Goal: Information Seeking & Learning: Learn about a topic

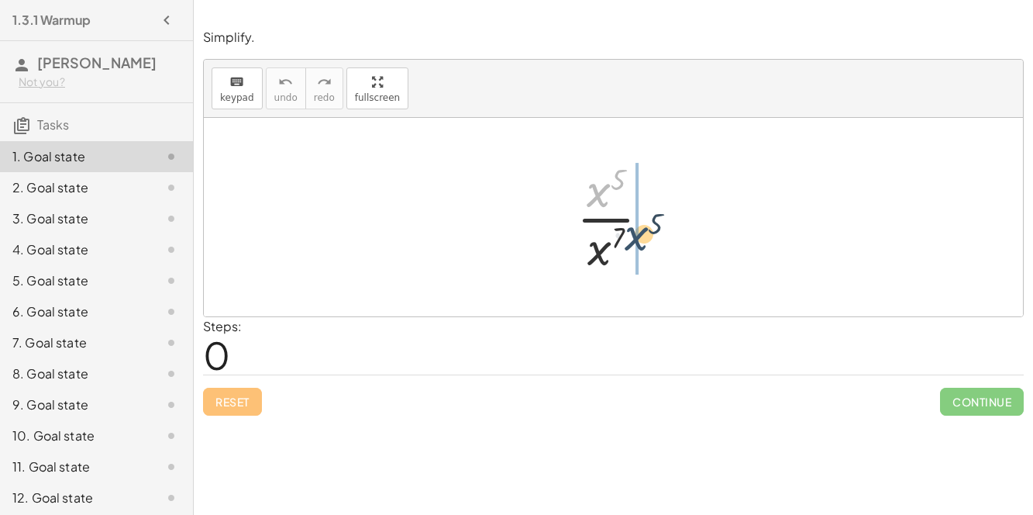
drag, startPoint x: 598, startPoint y: 199, endPoint x: 636, endPoint y: 247, distance: 61.7
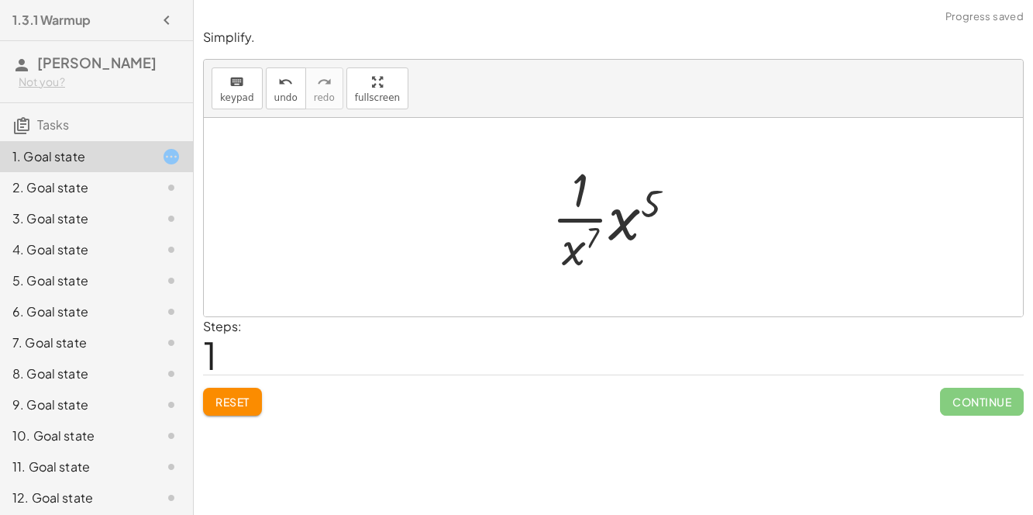
click at [252, 399] on button "Reset" at bounding box center [232, 402] width 59 height 28
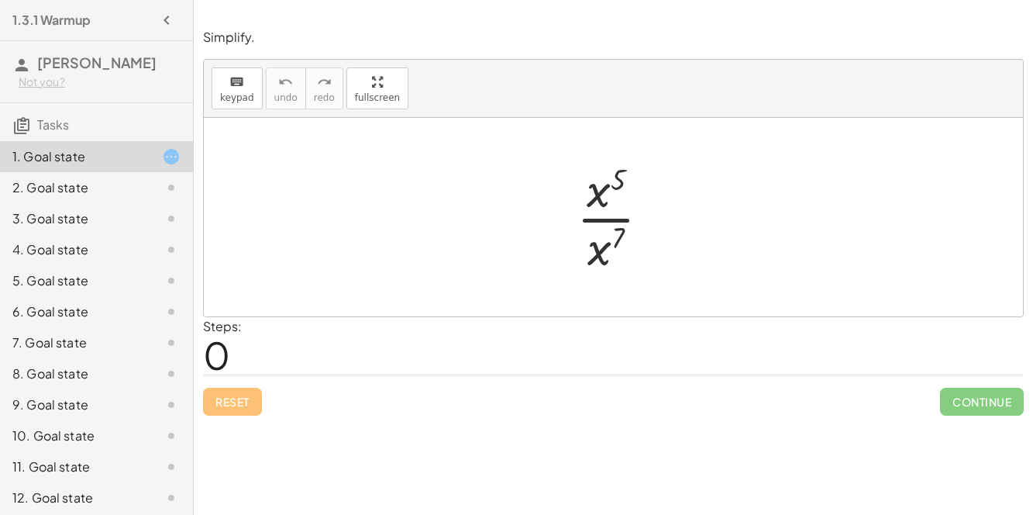
click at [602, 191] on div at bounding box center [620, 216] width 102 height 119
click at [610, 219] on div at bounding box center [620, 216] width 102 height 119
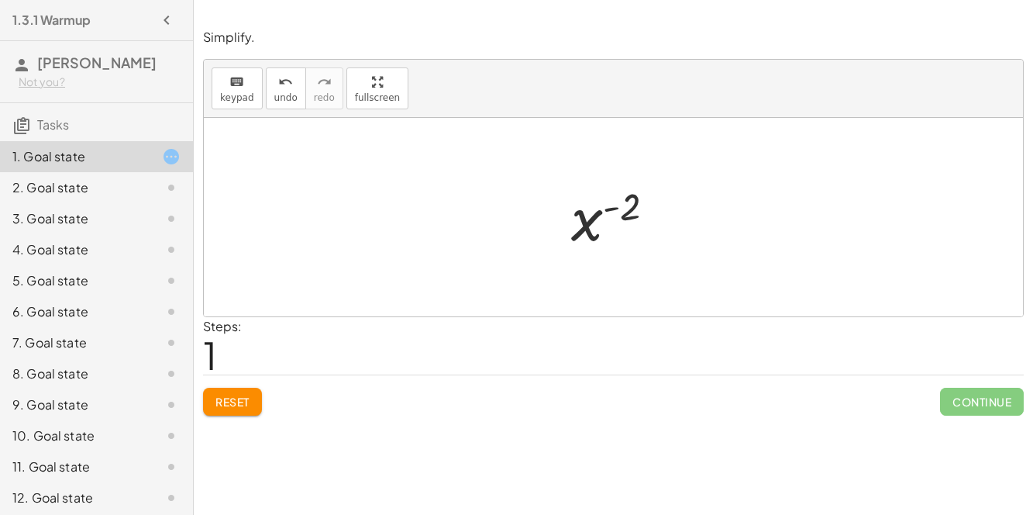
click at [593, 213] on div at bounding box center [619, 217] width 112 height 77
click at [609, 208] on div at bounding box center [619, 217] width 112 height 77
click at [634, 212] on div at bounding box center [619, 217] width 112 height 77
drag, startPoint x: 584, startPoint y: 224, endPoint x: 662, endPoint y: 203, distance: 80.3
click at [662, 203] on div at bounding box center [619, 217] width 112 height 77
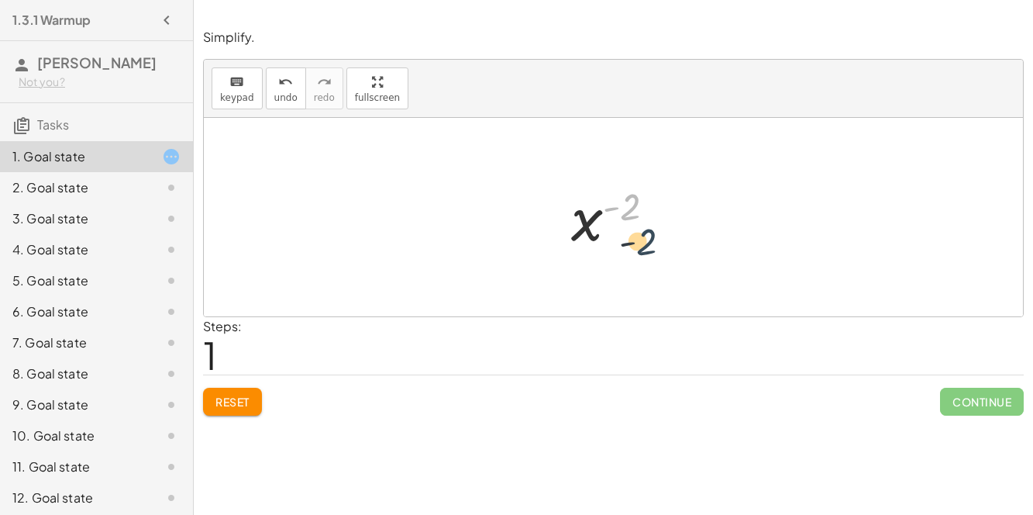
drag, startPoint x: 626, startPoint y: 212, endPoint x: 644, endPoint y: 252, distance: 44.1
click at [644, 252] on div at bounding box center [619, 217] width 112 height 77
click at [246, 395] on span "Reset" at bounding box center [232, 402] width 34 height 14
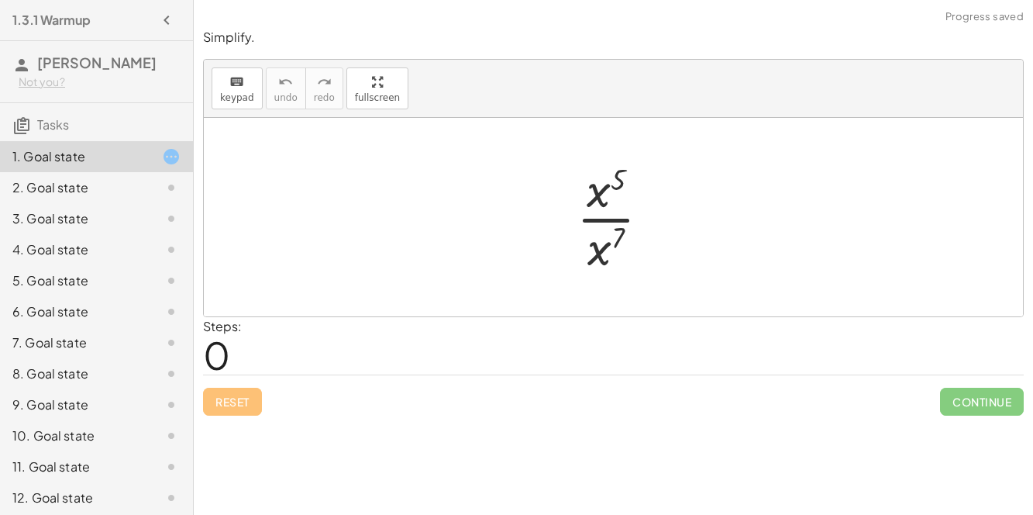
click at [603, 220] on div at bounding box center [620, 216] width 102 height 119
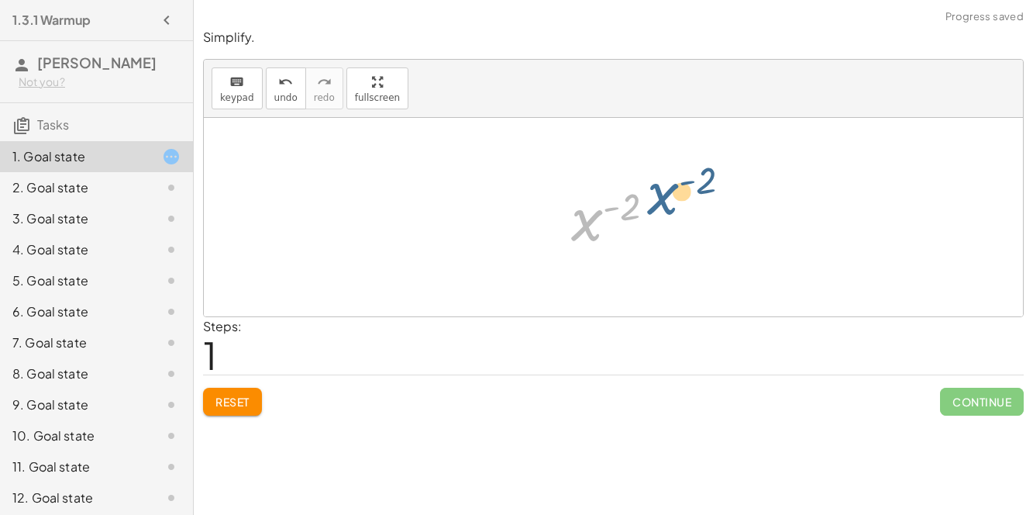
drag, startPoint x: 586, startPoint y: 223, endPoint x: 636, endPoint y: 207, distance: 52.9
click at [636, 207] on div at bounding box center [619, 217] width 112 height 77
click at [239, 408] on button "Reset" at bounding box center [232, 402] width 59 height 28
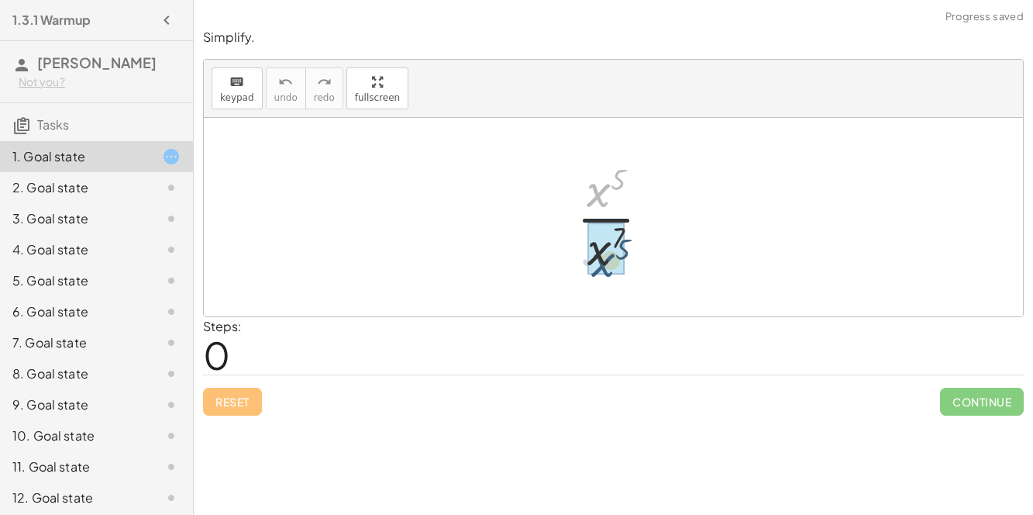
drag, startPoint x: 594, startPoint y: 183, endPoint x: 598, endPoint y: 257, distance: 73.8
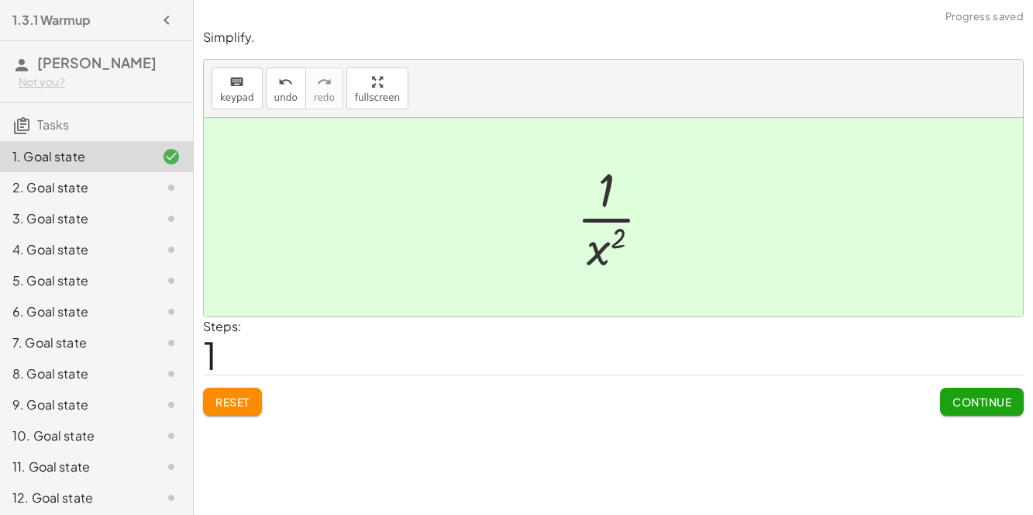
click at [948, 401] on button "Continue" at bounding box center [982, 402] width 84 height 28
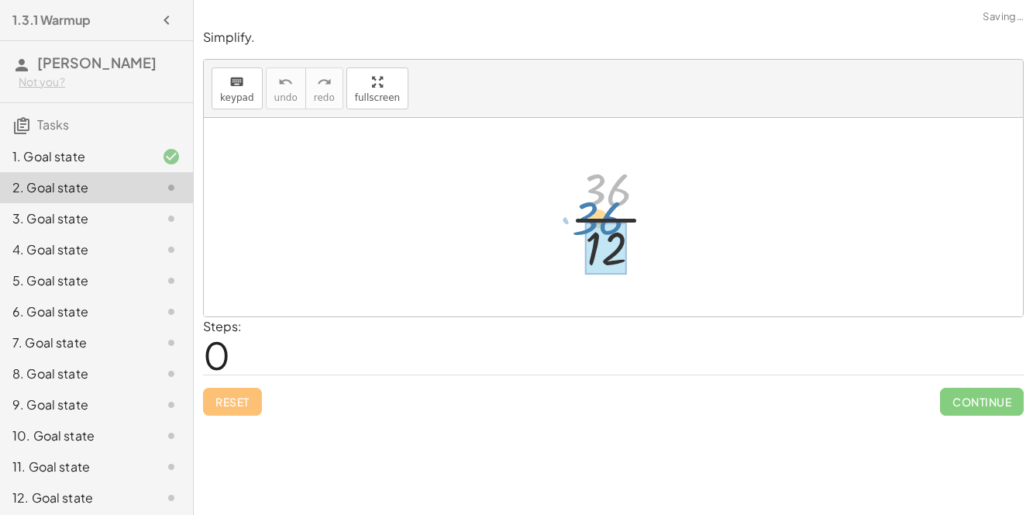
drag, startPoint x: 618, startPoint y: 185, endPoint x: 609, endPoint y: 210, distance: 26.2
click at [609, 210] on div at bounding box center [619, 216] width 115 height 119
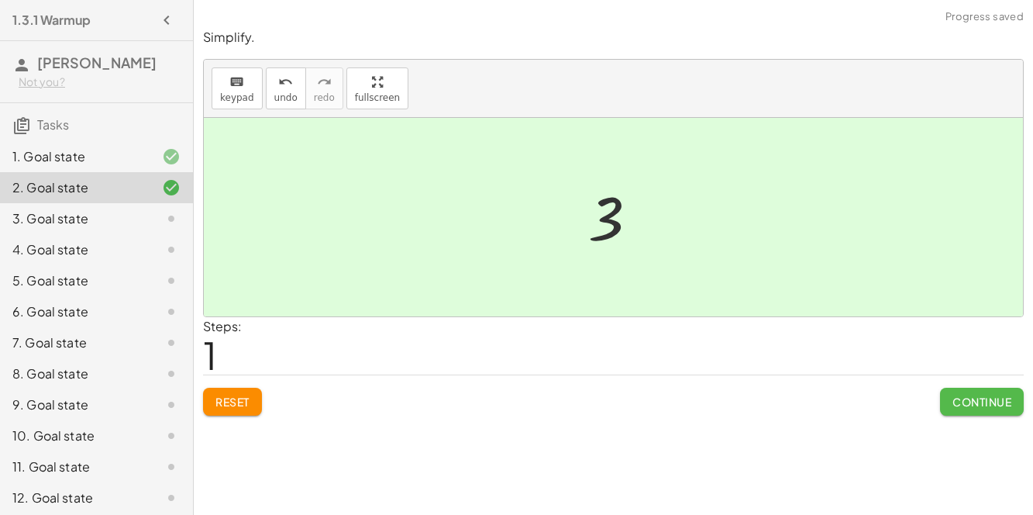
click at [987, 400] on span "Continue" at bounding box center [982, 402] width 59 height 14
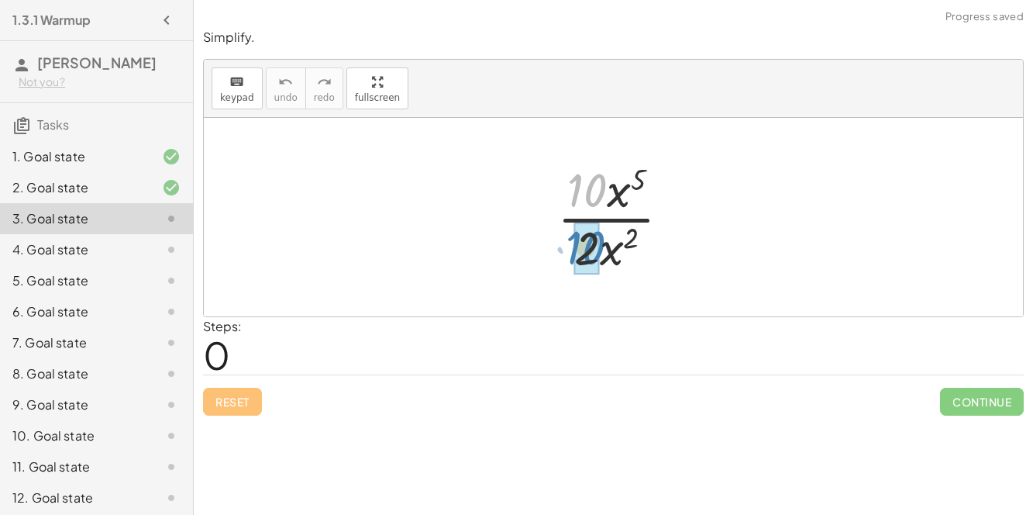
drag, startPoint x: 589, startPoint y: 188, endPoint x: 587, endPoint y: 245, distance: 57.4
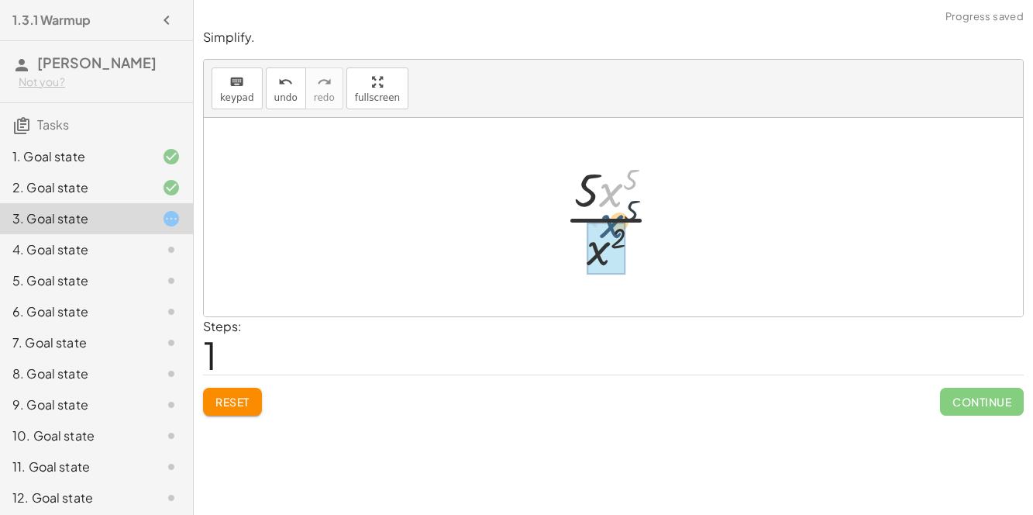
drag, startPoint x: 613, startPoint y: 195, endPoint x: 605, endPoint y: 246, distance: 51.7
drag, startPoint x: 604, startPoint y: 196, endPoint x: 593, endPoint y: 256, distance: 60.7
click at [593, 256] on div at bounding box center [619, 216] width 115 height 119
click at [610, 218] on div at bounding box center [619, 216] width 115 height 119
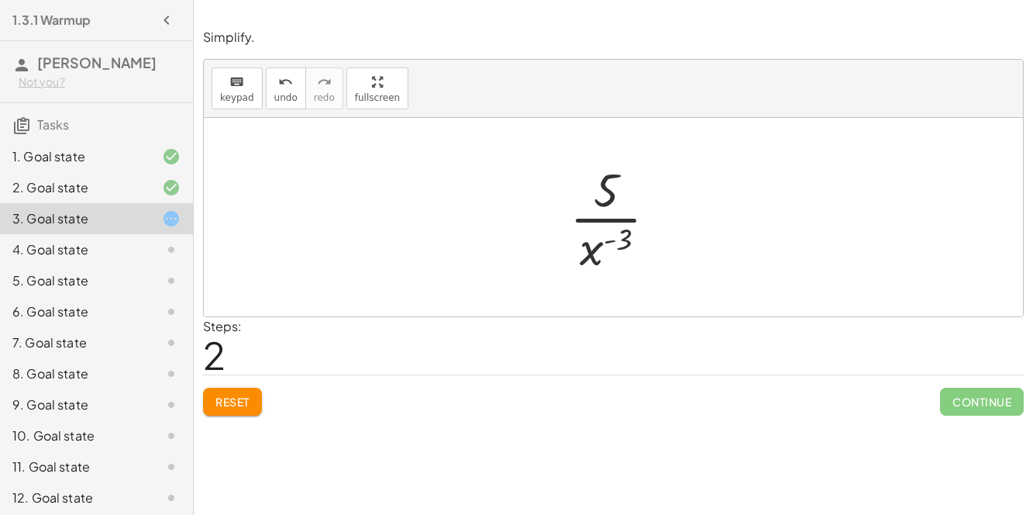
click at [243, 397] on span "Reset" at bounding box center [232, 402] width 34 height 14
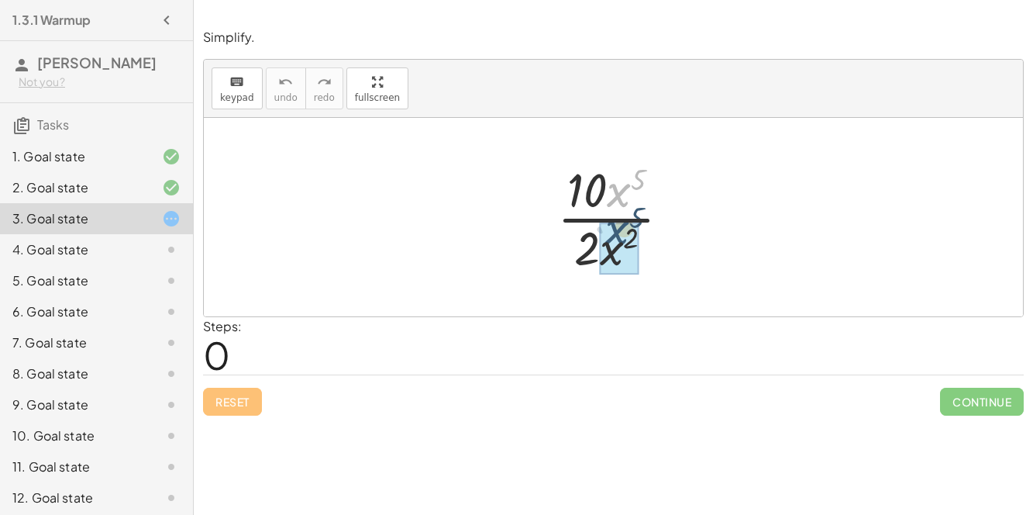
drag, startPoint x: 612, startPoint y: 192, endPoint x: 610, endPoint y: 243, distance: 50.4
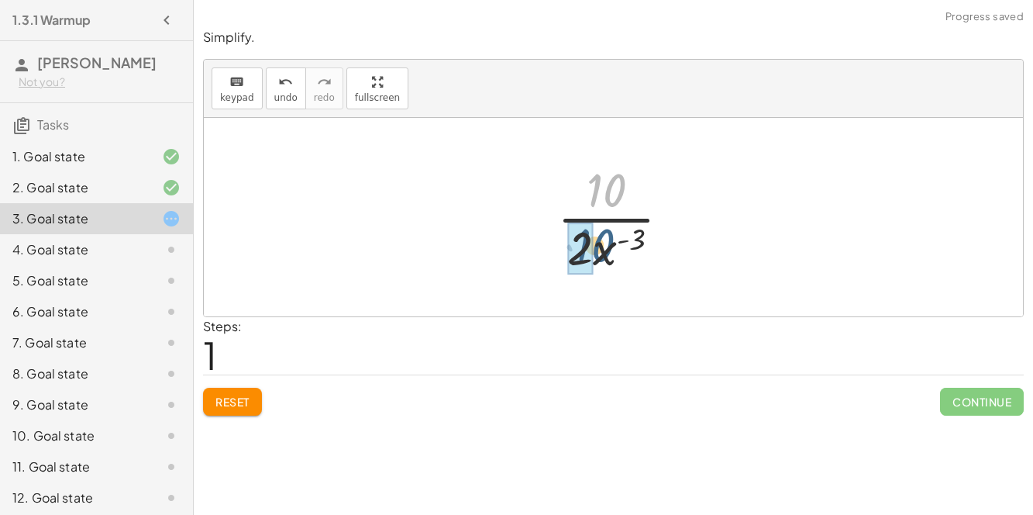
drag, startPoint x: 609, startPoint y: 188, endPoint x: 596, endPoint y: 252, distance: 65.7
click at [596, 252] on div at bounding box center [620, 216] width 141 height 119
click at [615, 219] on div at bounding box center [619, 216] width 115 height 119
drag, startPoint x: 606, startPoint y: 197, endPoint x: 581, endPoint y: 254, distance: 62.8
click at [581, 254] on div at bounding box center [619, 216] width 115 height 119
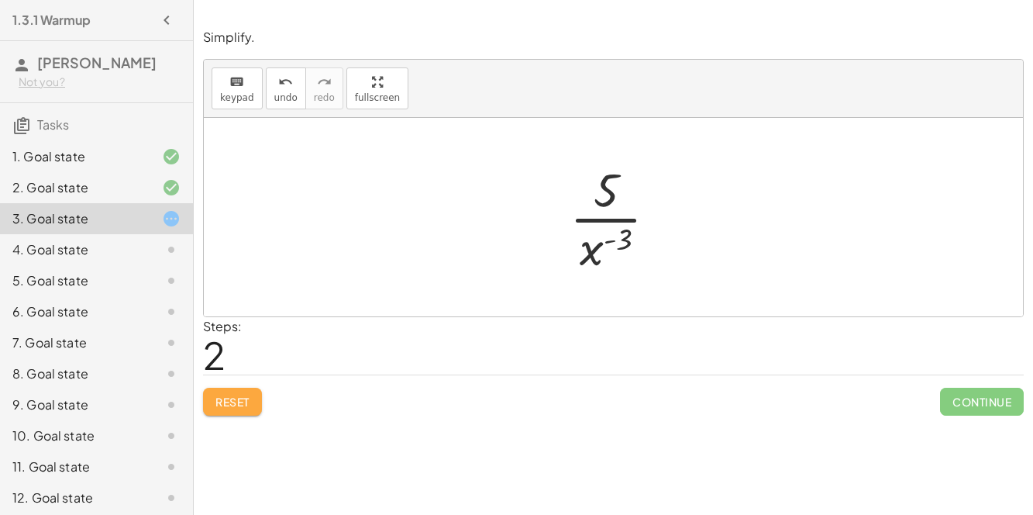
click at [249, 399] on span "Reset" at bounding box center [232, 402] width 34 height 14
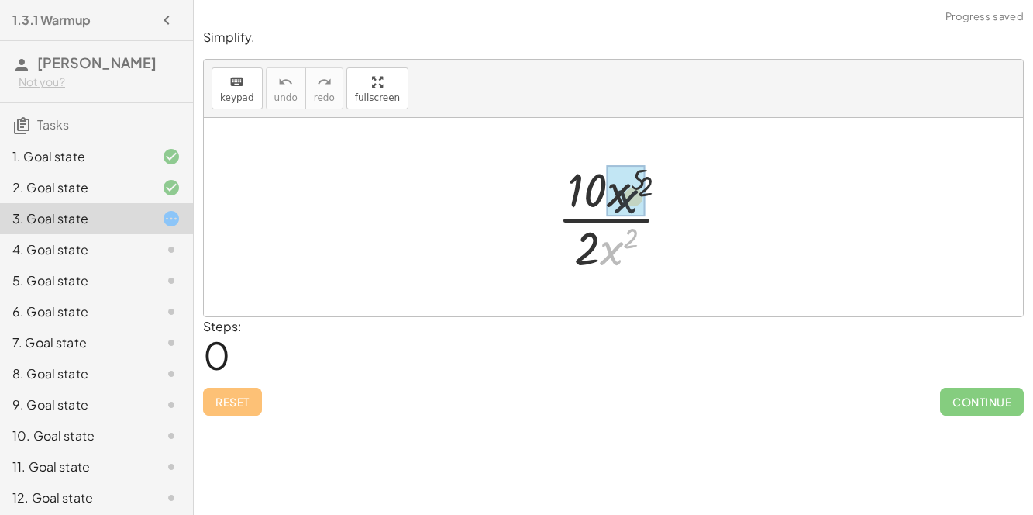
drag, startPoint x: 616, startPoint y: 254, endPoint x: 630, endPoint y: 193, distance: 62.8
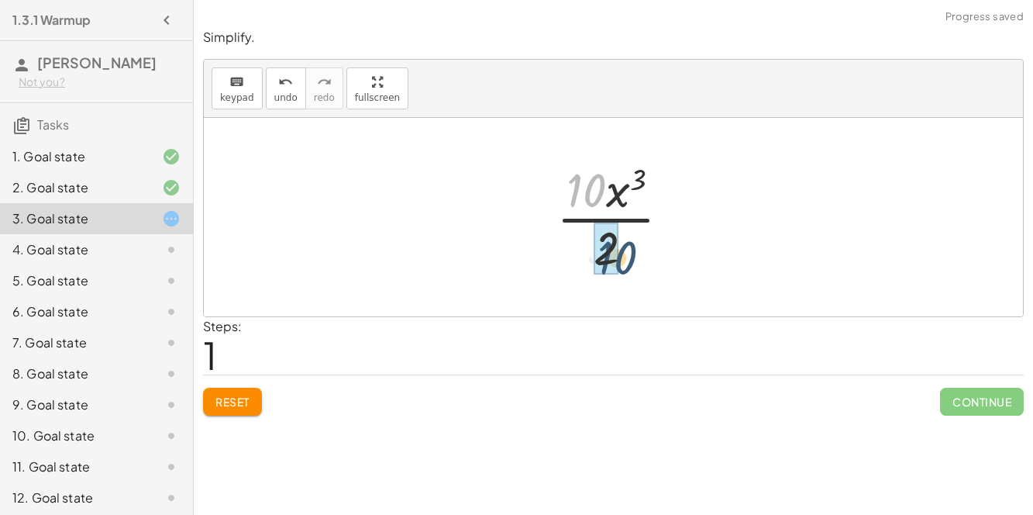
drag, startPoint x: 591, startPoint y: 192, endPoint x: 622, endPoint y: 261, distance: 75.6
click at [622, 261] on div at bounding box center [620, 216] width 142 height 119
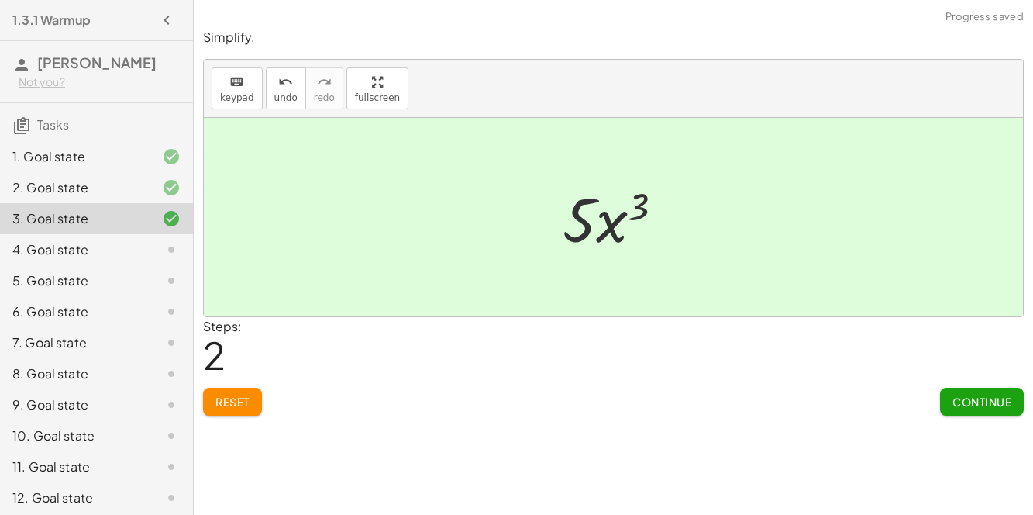
click at [973, 395] on span "Continue" at bounding box center [982, 402] width 59 height 14
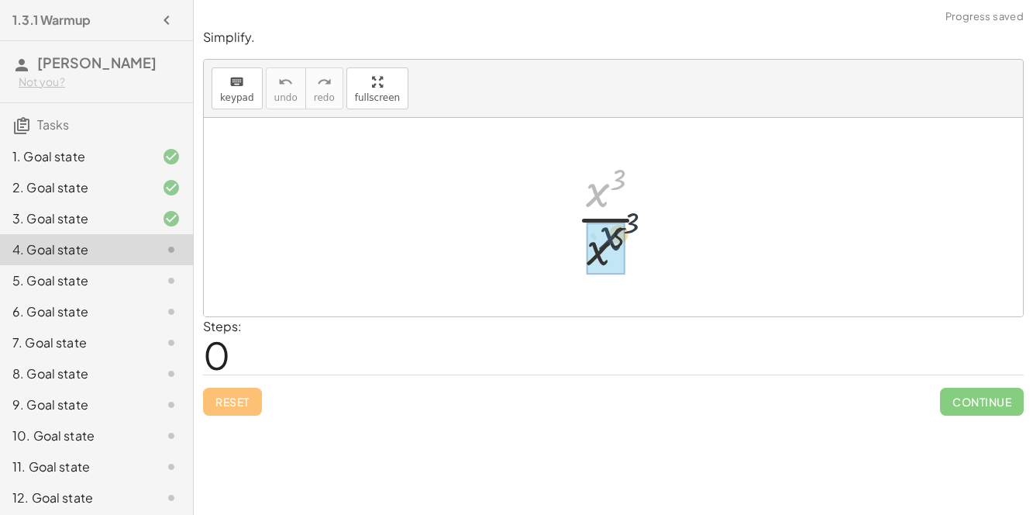
drag, startPoint x: 598, startPoint y: 202, endPoint x: 612, endPoint y: 248, distance: 48.3
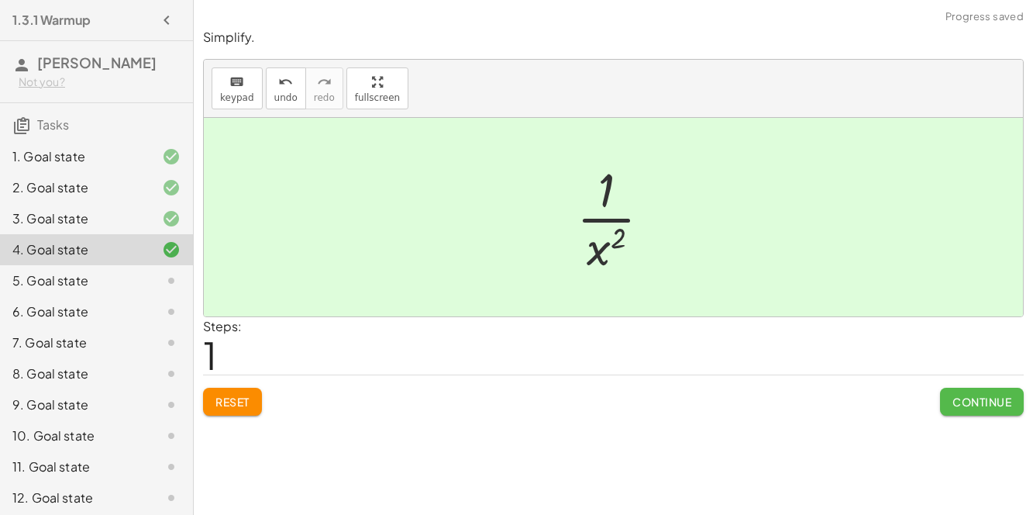
click at [959, 399] on span "Continue" at bounding box center [982, 402] width 59 height 14
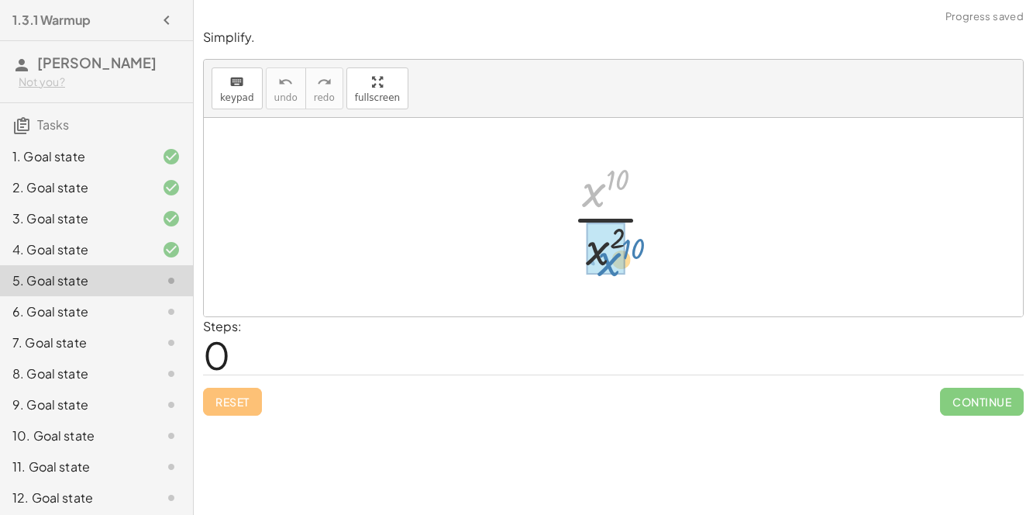
drag, startPoint x: 587, startPoint y: 194, endPoint x: 601, endPoint y: 262, distance: 69.8
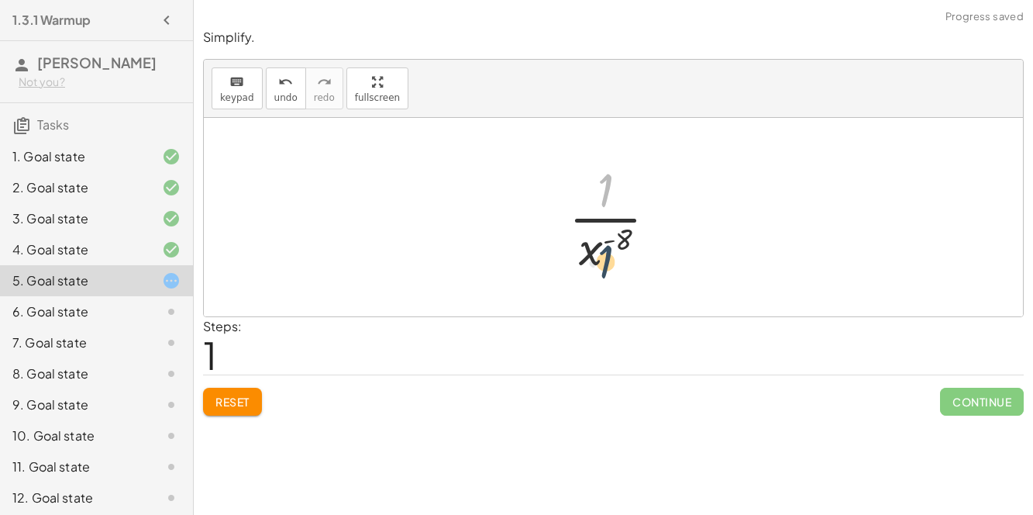
drag, startPoint x: 608, startPoint y: 179, endPoint x: 599, endPoint y: 245, distance: 66.5
click at [599, 245] on div at bounding box center [619, 216] width 116 height 119
click at [622, 221] on div at bounding box center [619, 216] width 116 height 119
click at [226, 412] on button "Reset" at bounding box center [232, 402] width 59 height 28
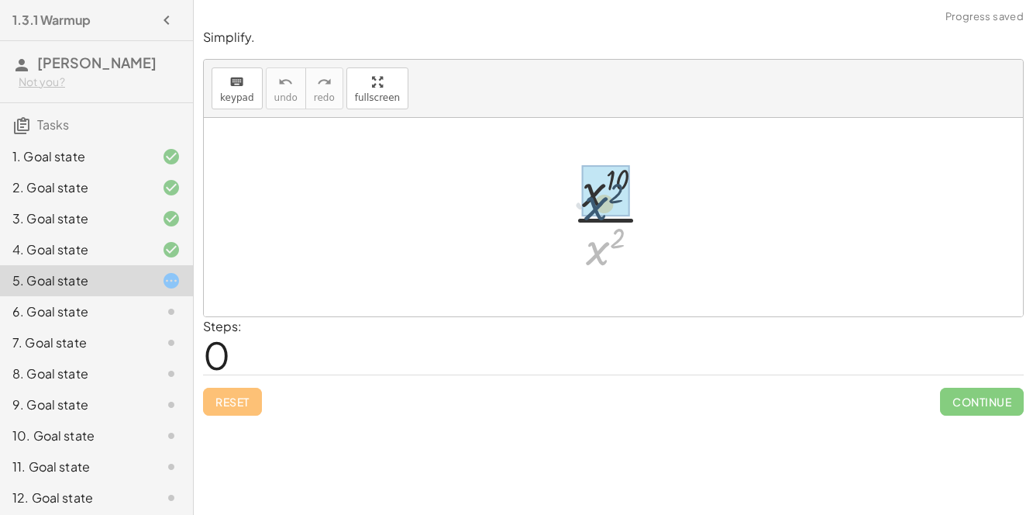
drag, startPoint x: 593, startPoint y: 257, endPoint x: 590, endPoint y: 207, distance: 49.7
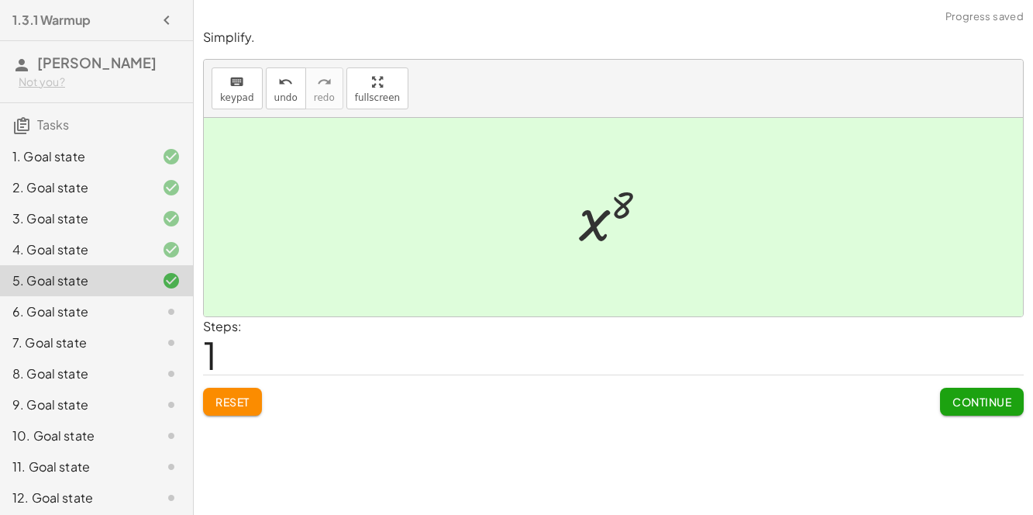
click at [953, 395] on span "Continue" at bounding box center [982, 402] width 59 height 14
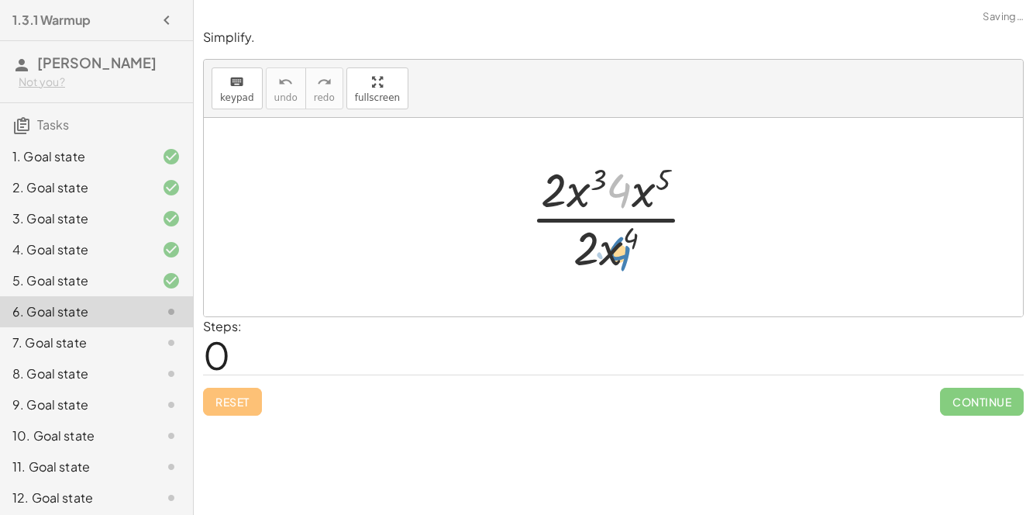
drag, startPoint x: 622, startPoint y: 185, endPoint x: 622, endPoint y: 246, distance: 61.2
click at [622, 246] on div at bounding box center [619, 216] width 193 height 119
drag, startPoint x: 643, startPoint y: 192, endPoint x: 605, endPoint y: 243, distance: 63.1
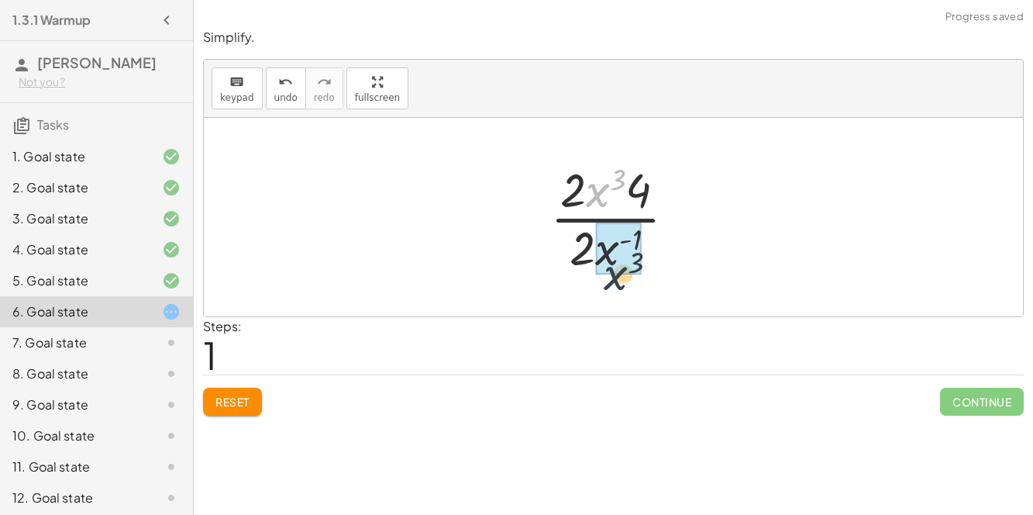
drag, startPoint x: 594, startPoint y: 193, endPoint x: 612, endPoint y: 275, distance: 84.1
click at [612, 275] on div at bounding box center [619, 216] width 153 height 119
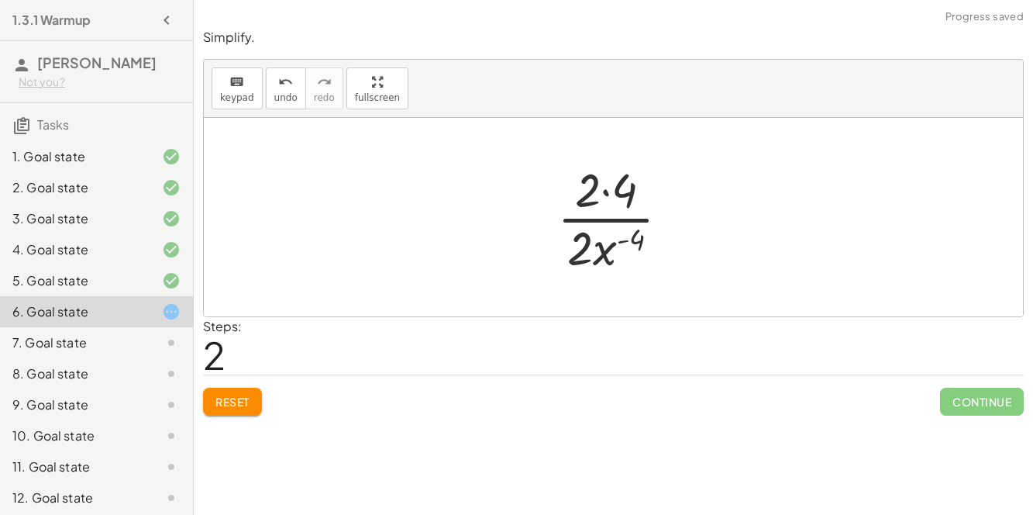
click at [605, 192] on div at bounding box center [620, 216] width 140 height 119
click at [590, 239] on div at bounding box center [620, 216] width 140 height 119
click at [605, 222] on div at bounding box center [620, 216] width 140 height 119
drag, startPoint x: 574, startPoint y: 252, endPoint x: 611, endPoint y: 189, distance: 72.6
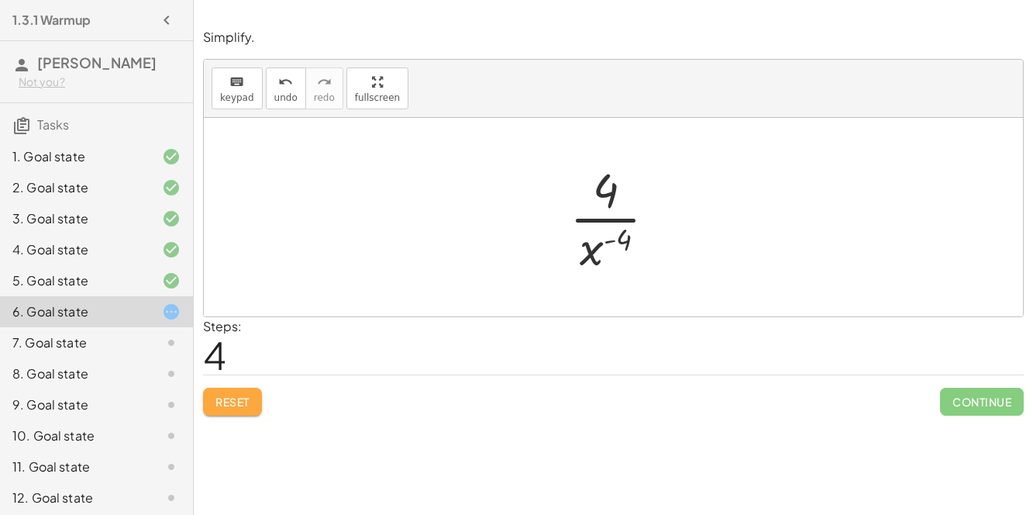
click at [214, 398] on button "Reset" at bounding box center [232, 402] width 59 height 28
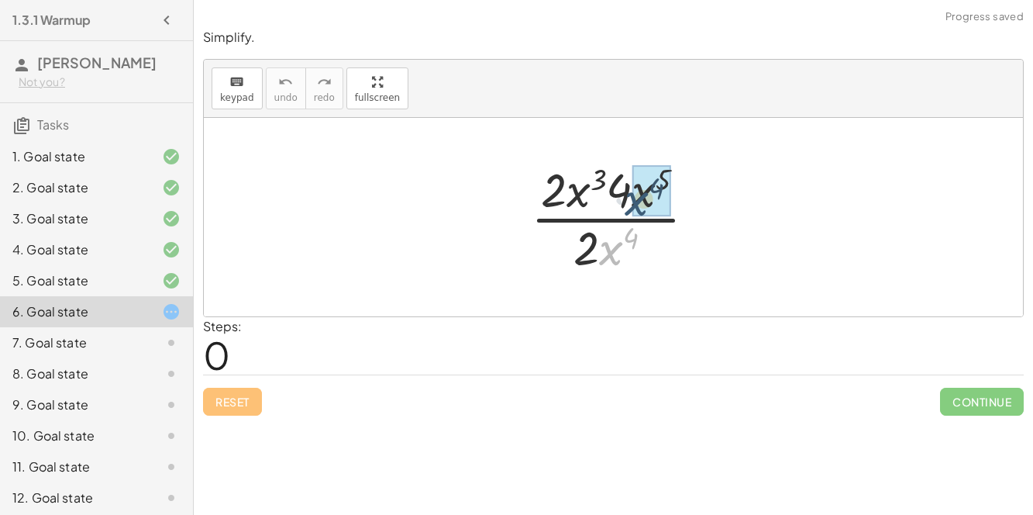
drag, startPoint x: 602, startPoint y: 246, endPoint x: 636, endPoint y: 184, distance: 70.1
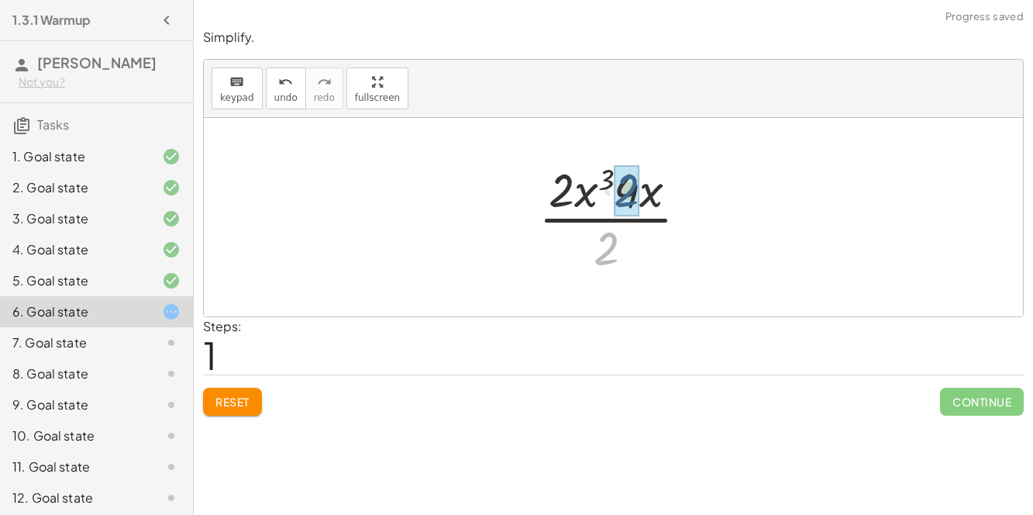
drag, startPoint x: 612, startPoint y: 242, endPoint x: 632, endPoint y: 184, distance: 61.5
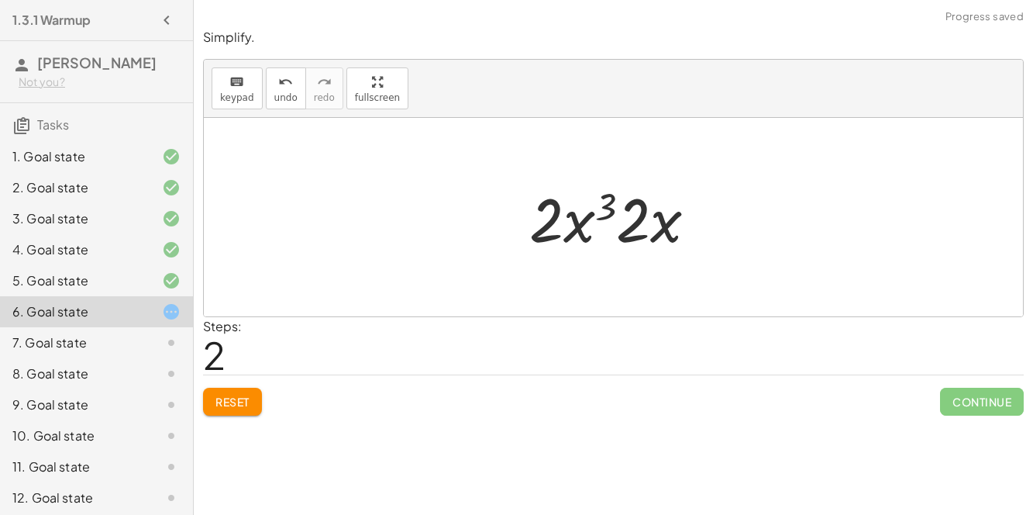
click at [637, 223] on div at bounding box center [619, 217] width 195 height 80
drag, startPoint x: 639, startPoint y: 226, endPoint x: 551, endPoint y: 225, distance: 88.4
click at [599, 226] on div at bounding box center [620, 217] width 162 height 80
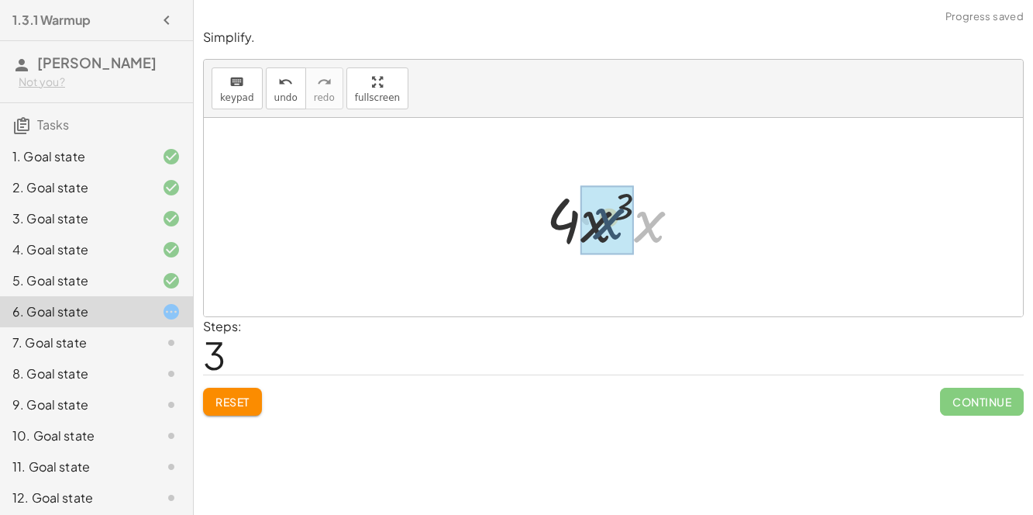
drag, startPoint x: 649, startPoint y: 226, endPoint x: 607, endPoint y: 222, distance: 42.0
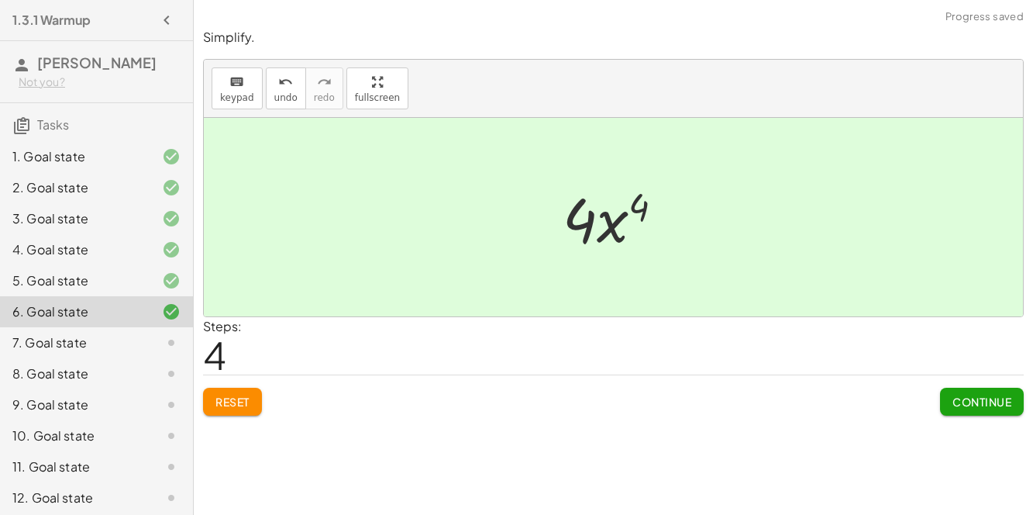
click at [943, 397] on button "Continue" at bounding box center [982, 402] width 84 height 28
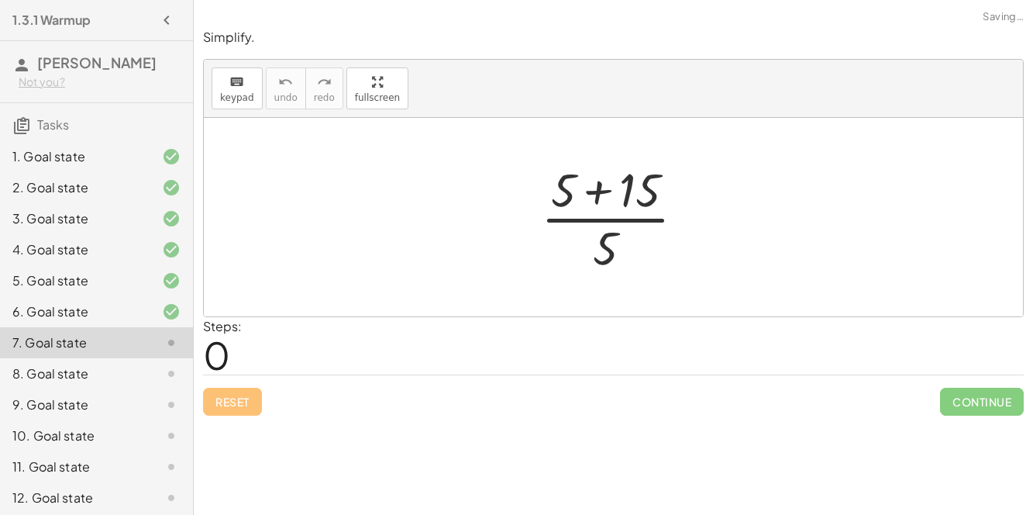
click at [618, 218] on div at bounding box center [619, 216] width 172 height 119
click at [597, 191] on div at bounding box center [619, 216] width 172 height 119
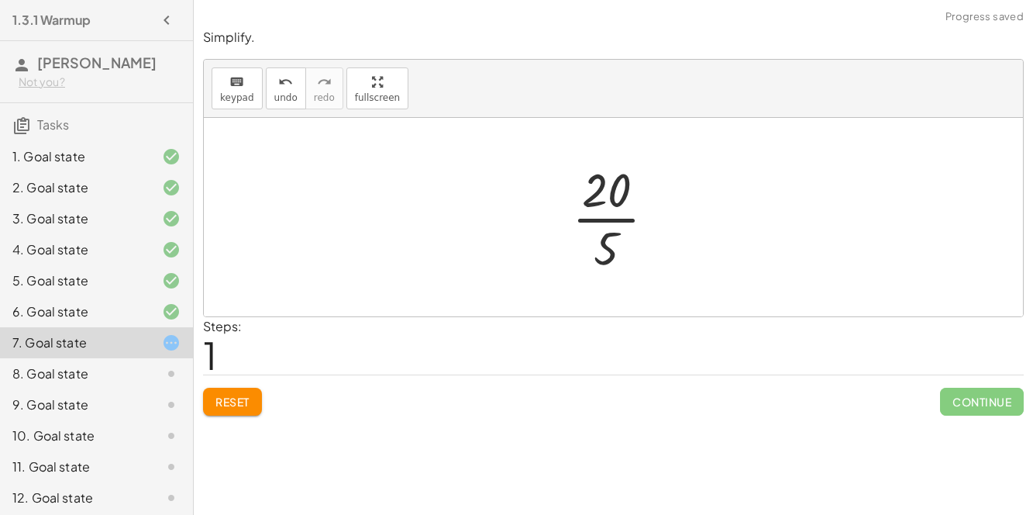
click at [621, 222] on div at bounding box center [620, 216] width 112 height 119
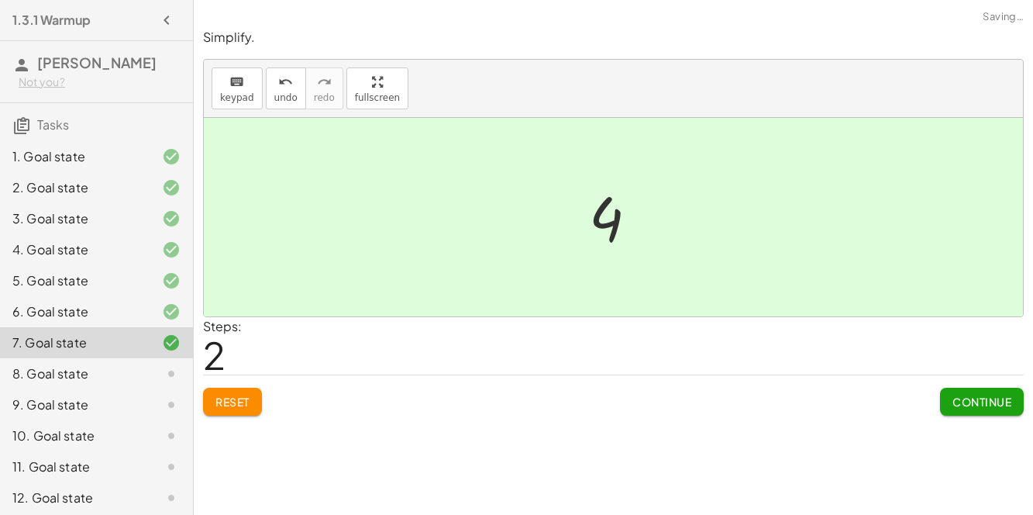
click at [970, 398] on span "Continue" at bounding box center [982, 402] width 59 height 14
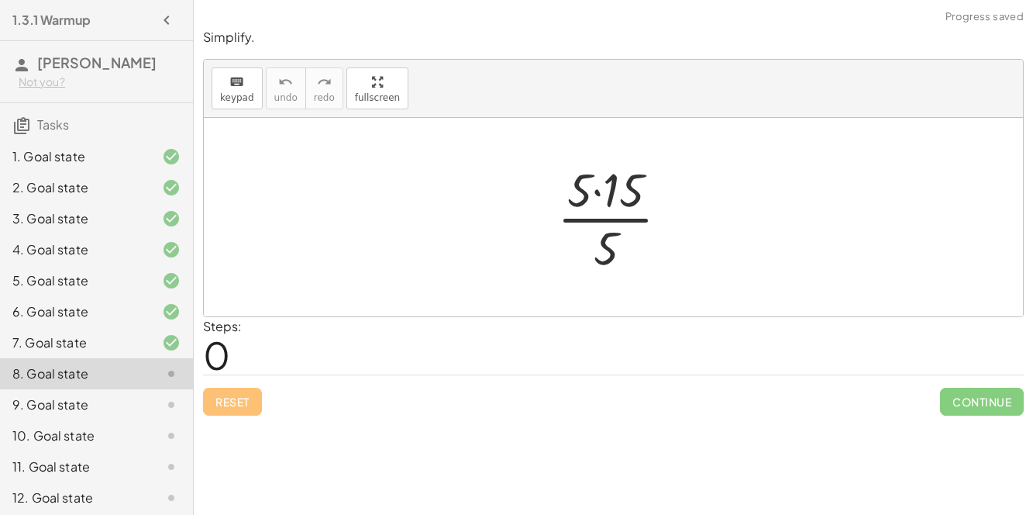
click at [598, 191] on div at bounding box center [620, 216] width 140 height 119
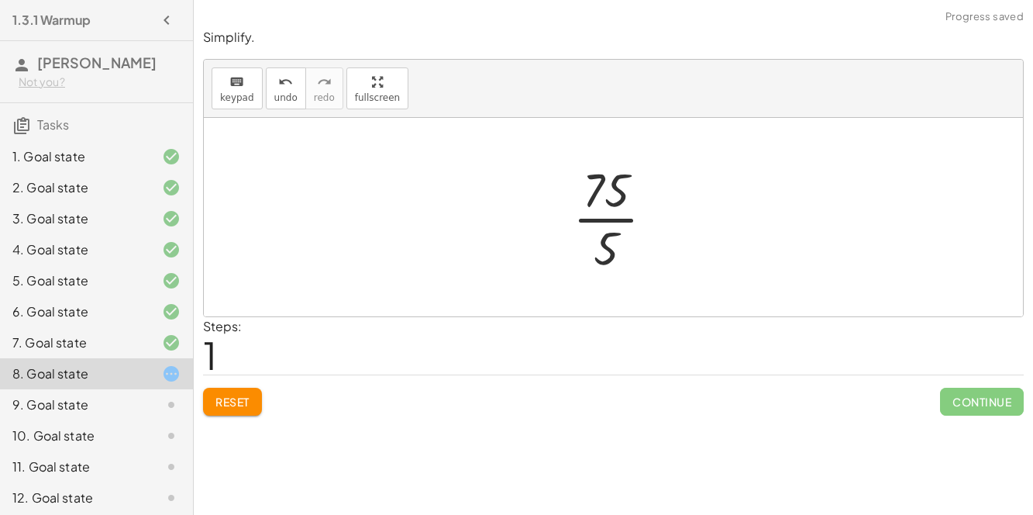
click at [621, 222] on div at bounding box center [619, 216] width 109 height 119
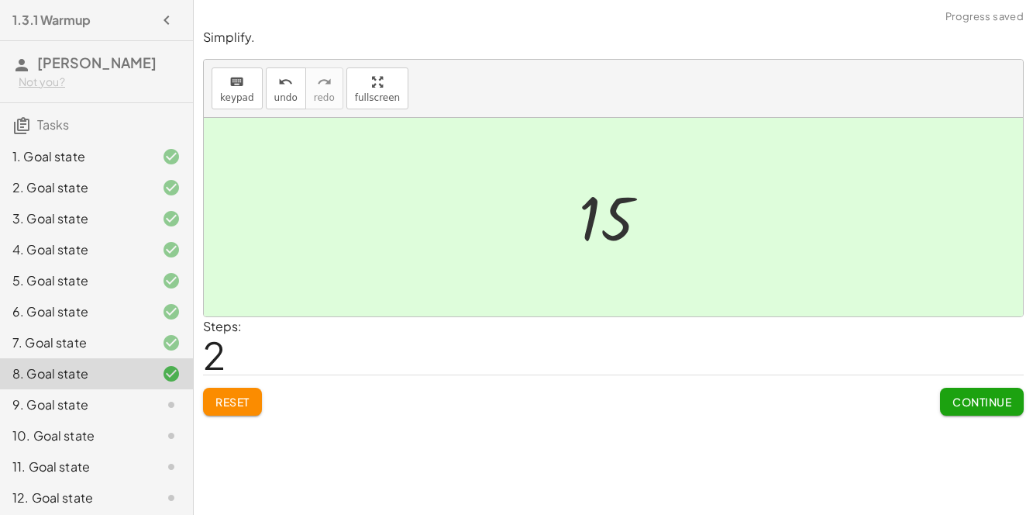
click at [964, 408] on button "Continue" at bounding box center [982, 402] width 84 height 28
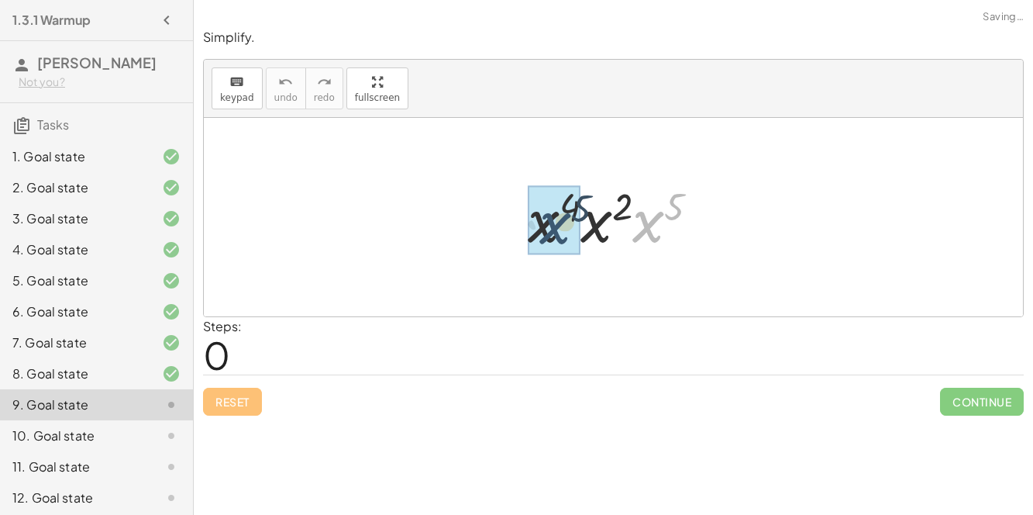
drag, startPoint x: 656, startPoint y: 222, endPoint x: 562, endPoint y: 224, distance: 93.8
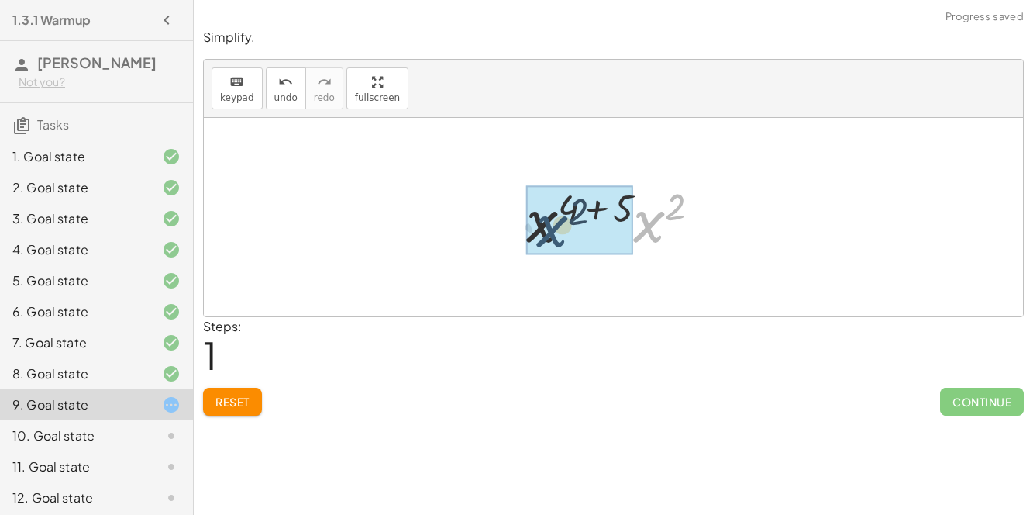
drag, startPoint x: 646, startPoint y: 226, endPoint x: 536, endPoint y: 233, distance: 110.3
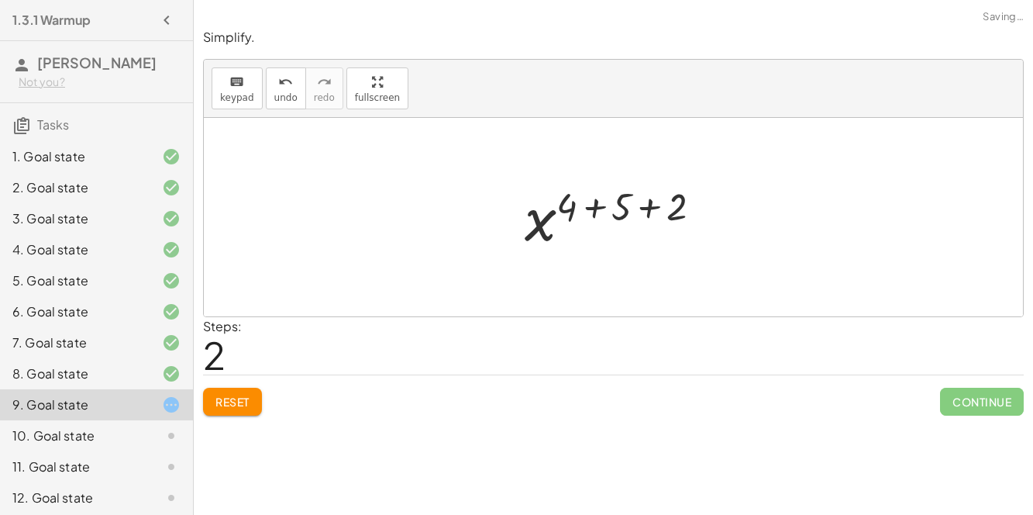
click at [592, 208] on div at bounding box center [619, 217] width 205 height 77
click at [619, 206] on div at bounding box center [620, 217] width 148 height 77
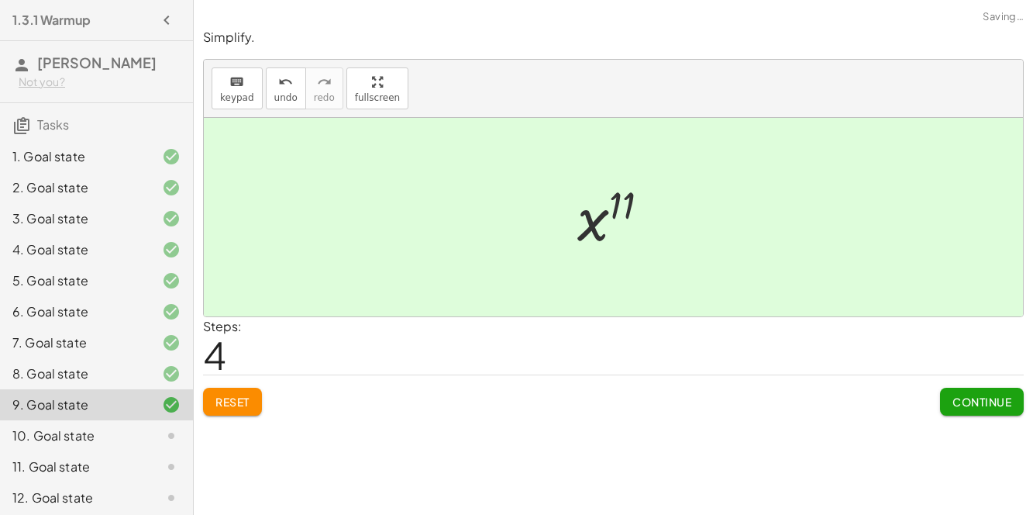
click at [962, 409] on button "Continue" at bounding box center [982, 402] width 84 height 28
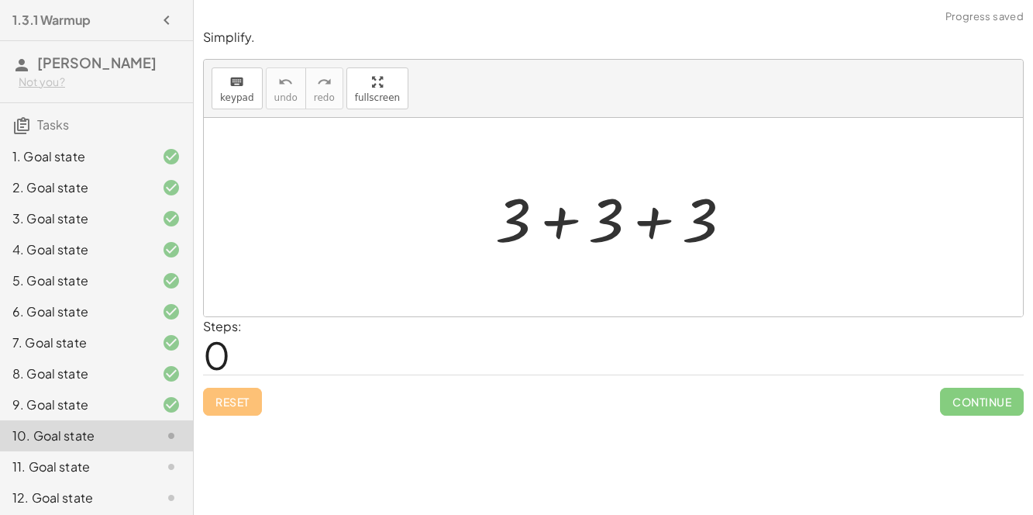
click at [646, 229] on div at bounding box center [620, 217] width 264 height 80
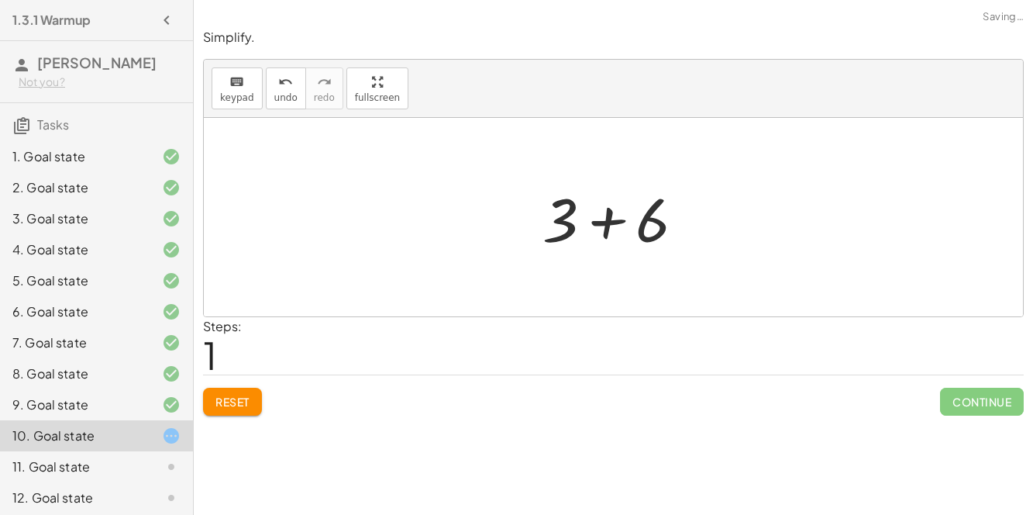
click at [607, 219] on div at bounding box center [620, 217] width 171 height 80
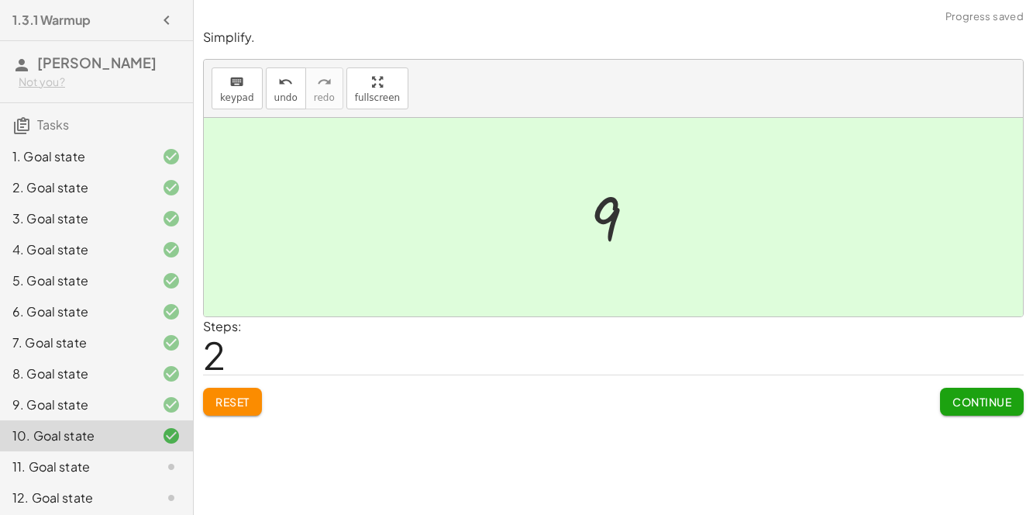
click at [984, 405] on span "Continue" at bounding box center [982, 402] width 59 height 14
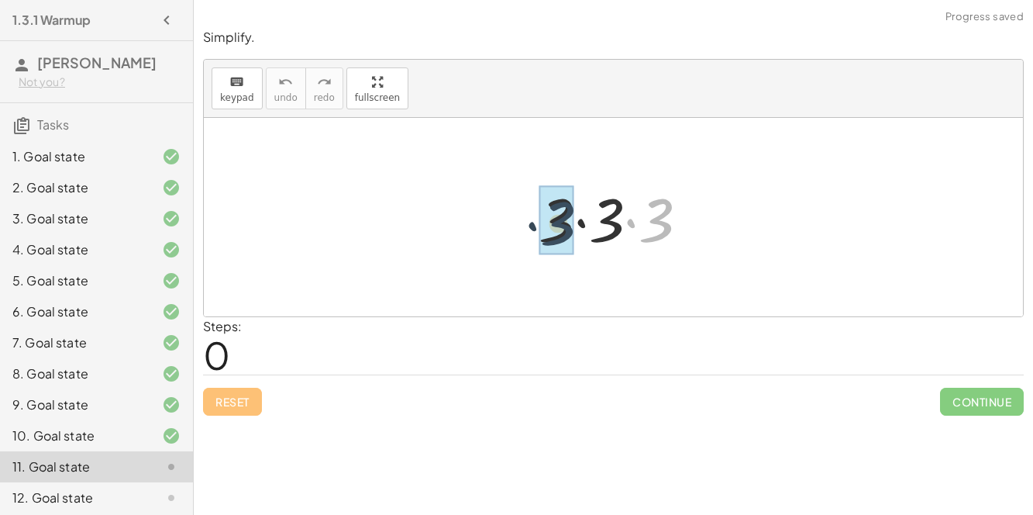
drag, startPoint x: 663, startPoint y: 221, endPoint x: 563, endPoint y: 224, distance: 100.0
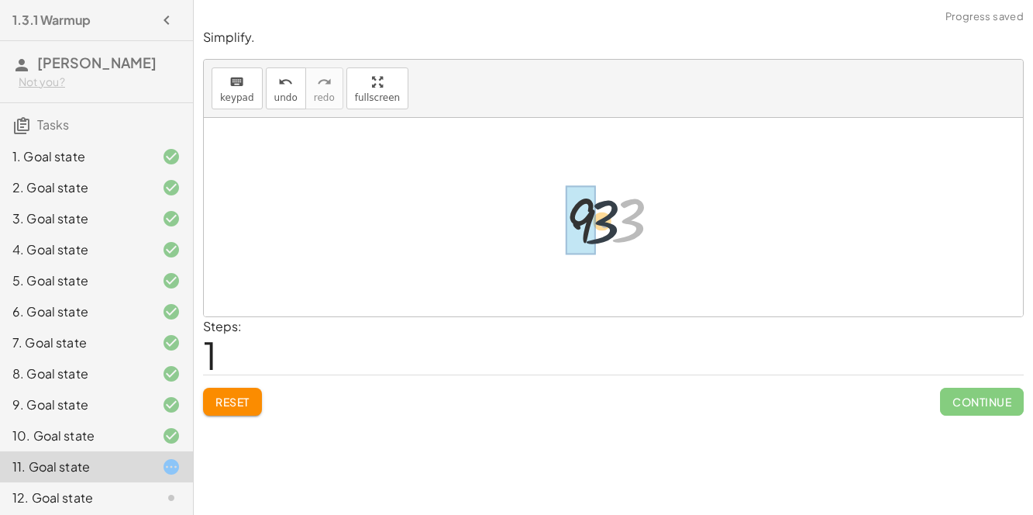
drag, startPoint x: 637, startPoint y: 219, endPoint x: 584, endPoint y: 219, distance: 52.7
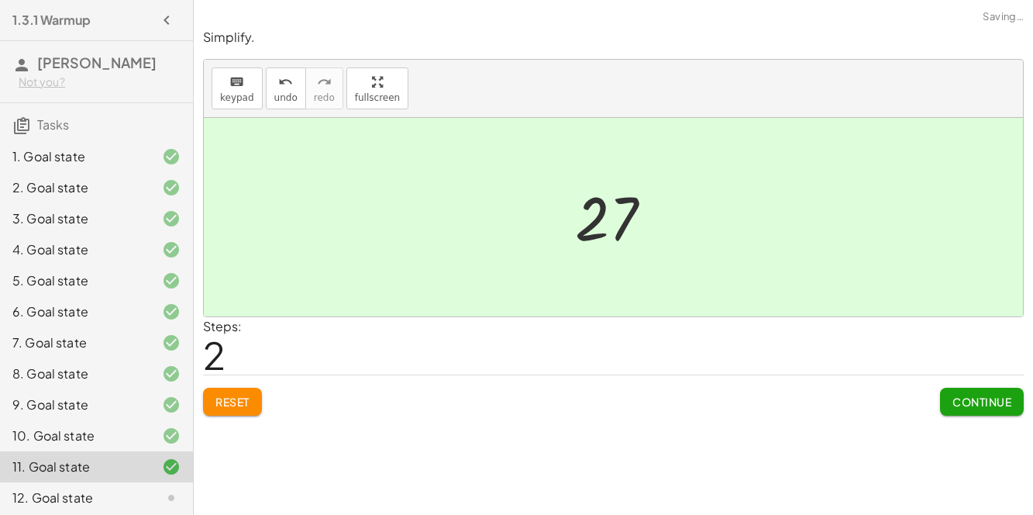
click at [954, 392] on button "Continue" at bounding box center [982, 402] width 84 height 28
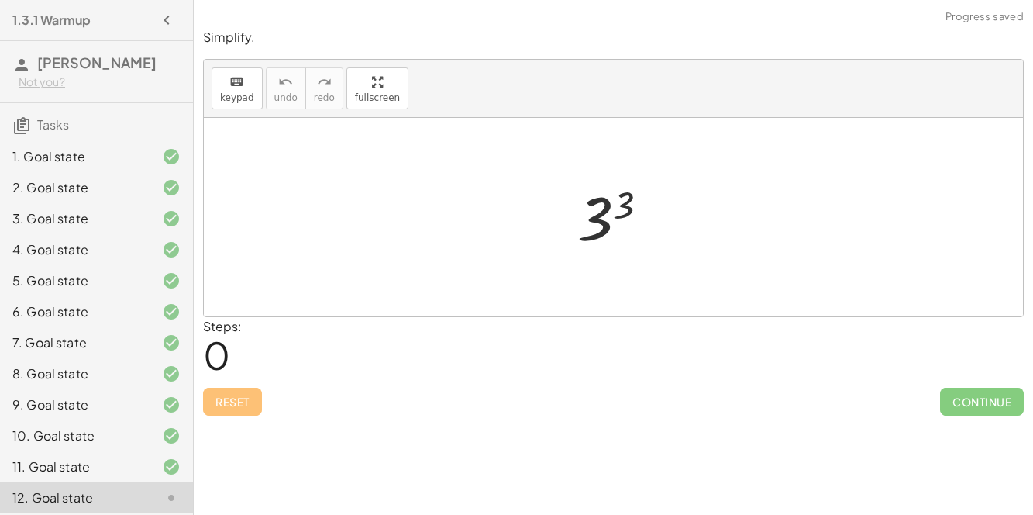
click at [628, 204] on div at bounding box center [619, 217] width 99 height 77
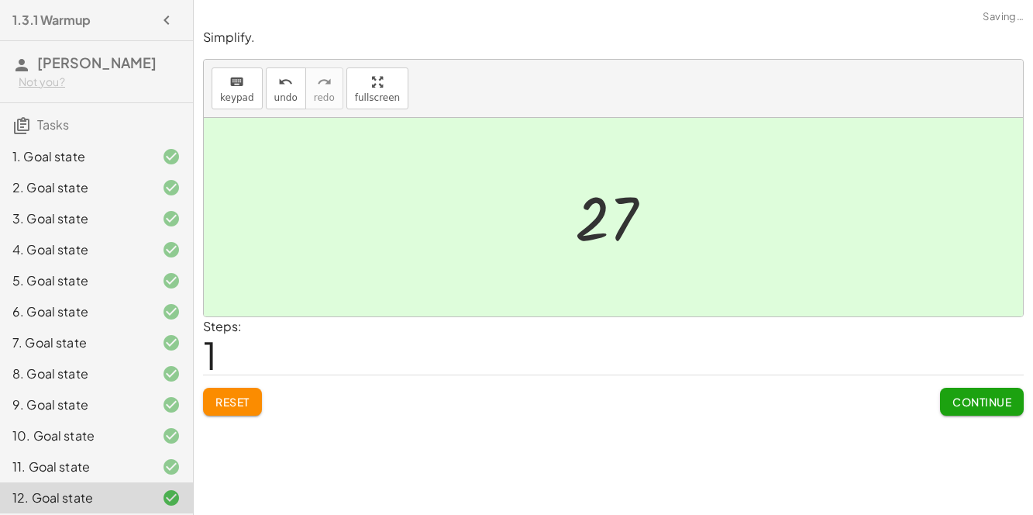
click at [957, 391] on button "Continue" at bounding box center [982, 402] width 84 height 28
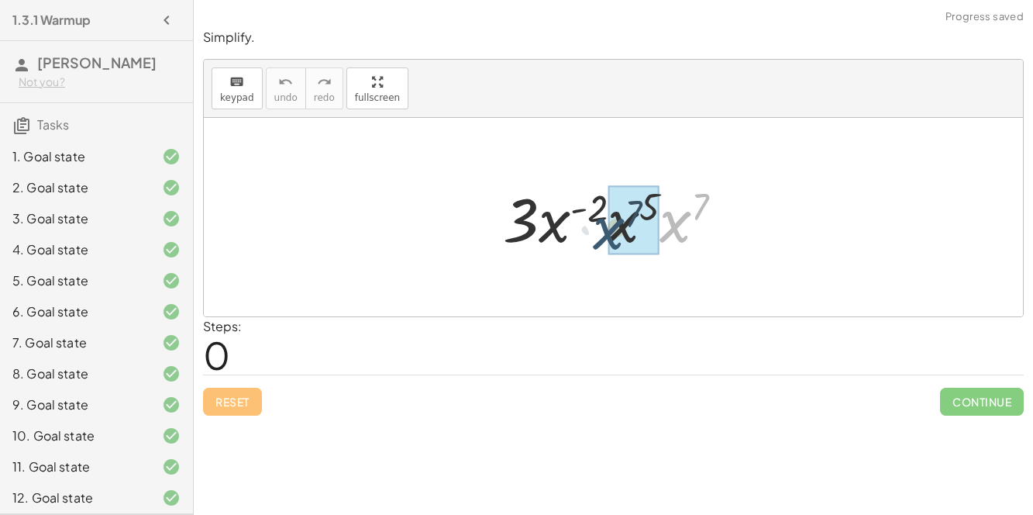
drag, startPoint x: 691, startPoint y: 220, endPoint x: 623, endPoint y: 227, distance: 67.8
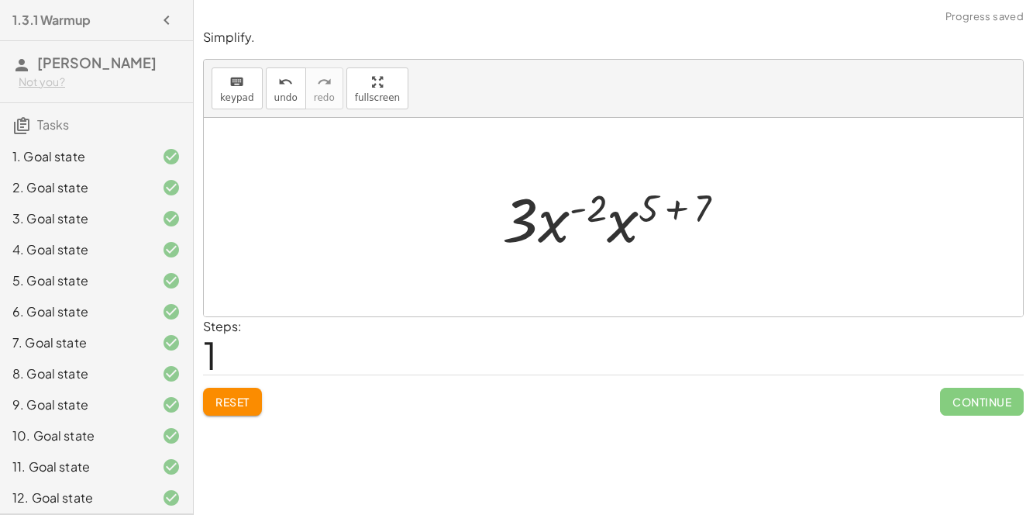
click at [674, 211] on div at bounding box center [619, 217] width 251 height 80
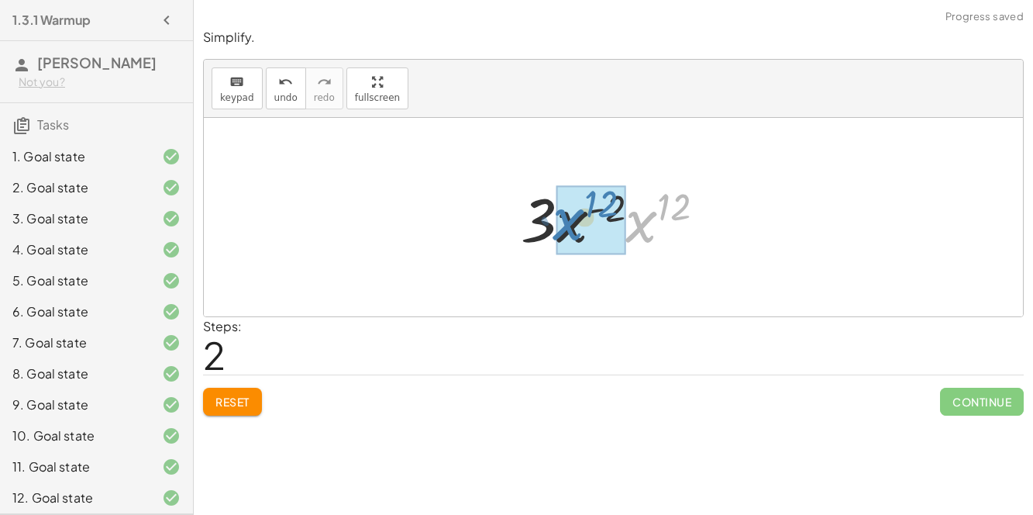
drag, startPoint x: 636, startPoint y: 230, endPoint x: 566, endPoint y: 229, distance: 70.5
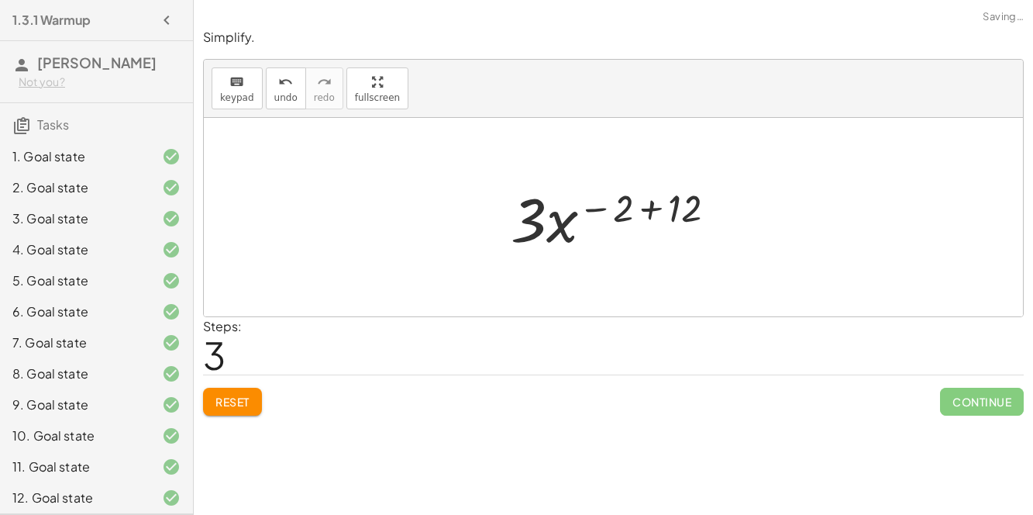
click at [653, 208] on div at bounding box center [619, 217] width 233 height 80
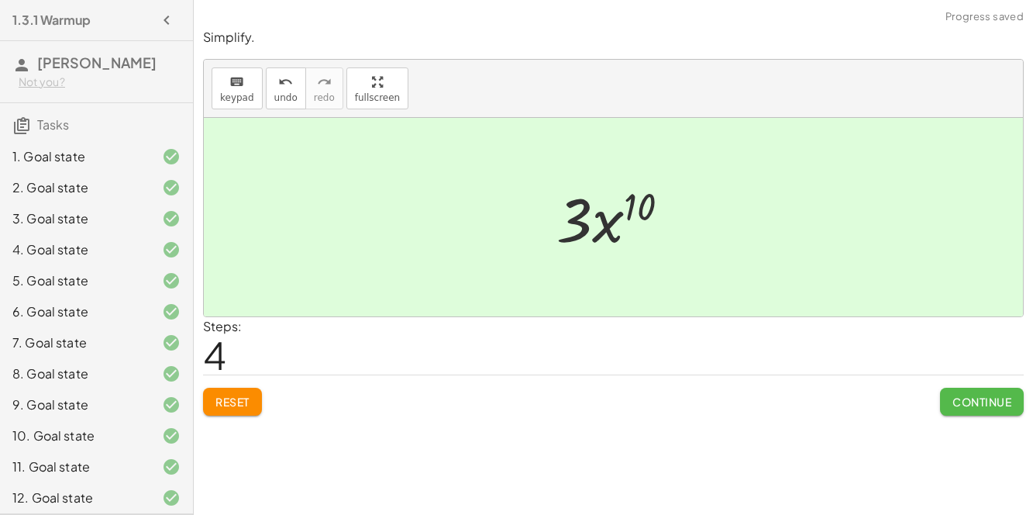
click at [987, 410] on button "Continue" at bounding box center [982, 402] width 84 height 28
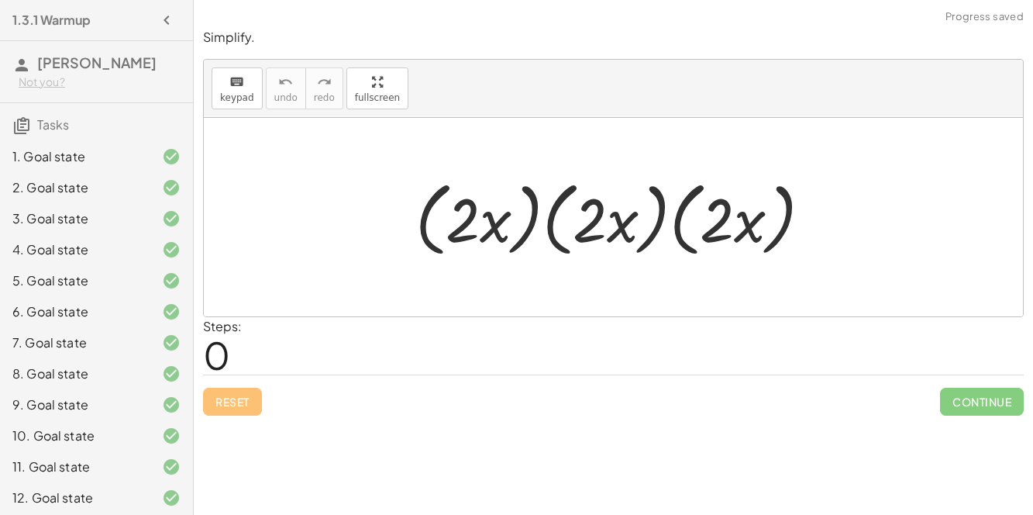
click at [592, 233] on div at bounding box center [620, 217] width 424 height 89
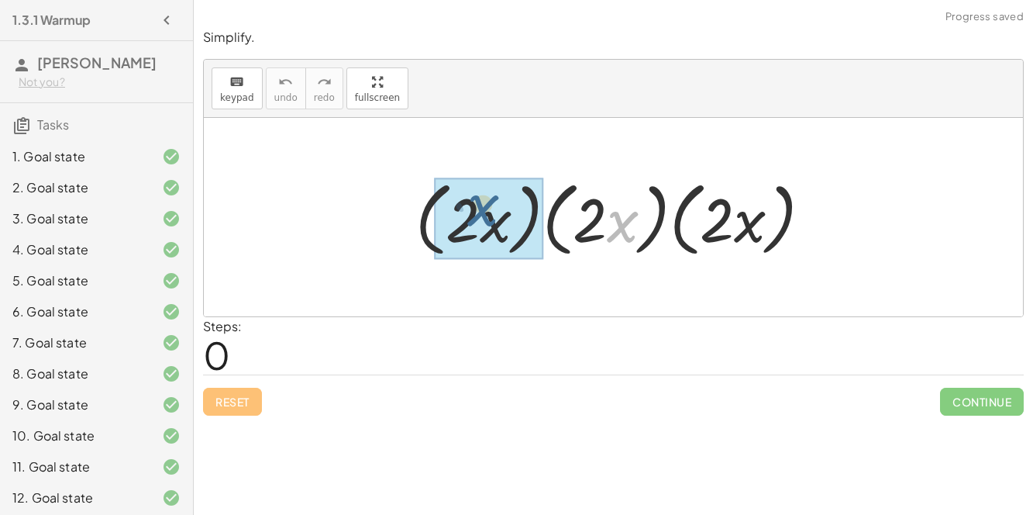
drag, startPoint x: 611, startPoint y: 226, endPoint x: 469, endPoint y: 209, distance: 142.8
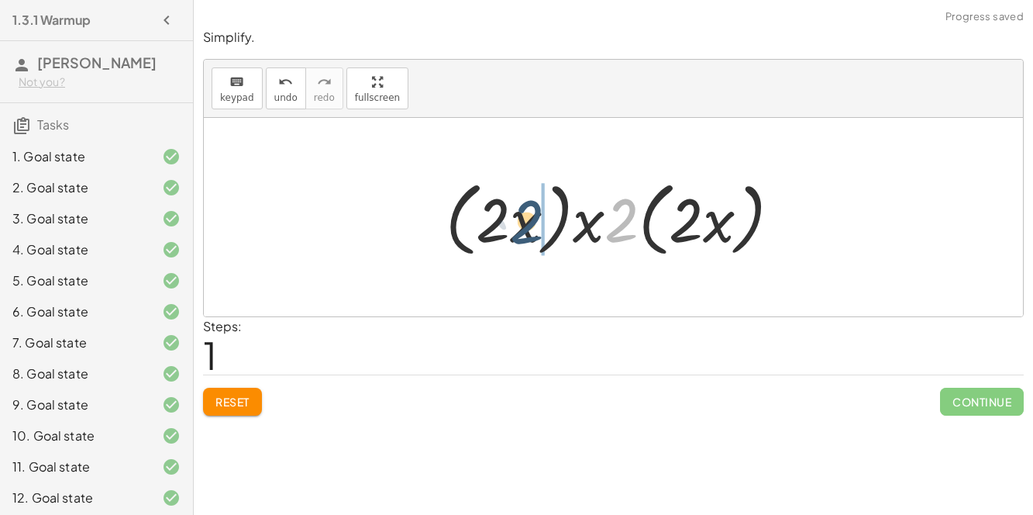
drag, startPoint x: 629, startPoint y: 219, endPoint x: 519, endPoint y: 221, distance: 110.8
click at [519, 221] on div at bounding box center [619, 217] width 363 height 89
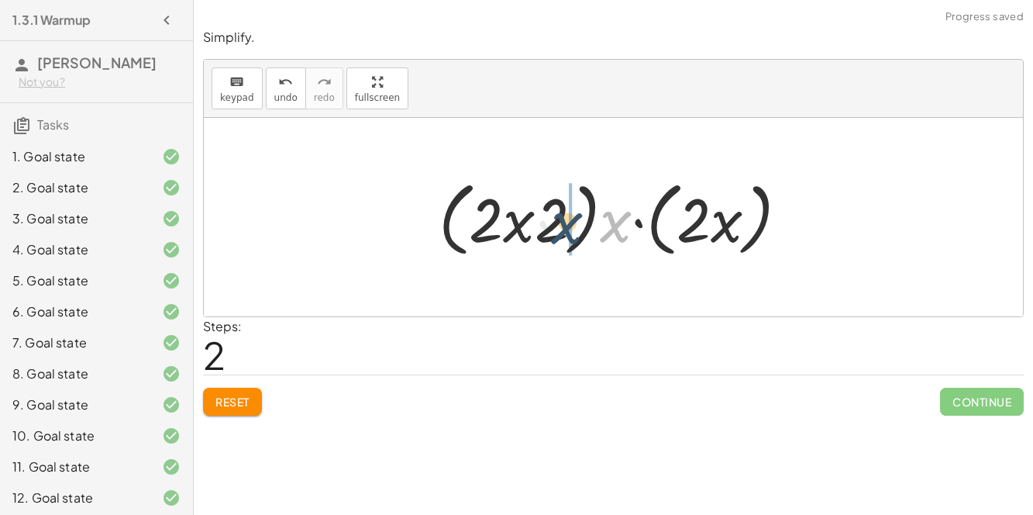
drag, startPoint x: 604, startPoint y: 221, endPoint x: 548, endPoint y: 224, distance: 55.9
click at [548, 224] on div at bounding box center [619, 217] width 377 height 89
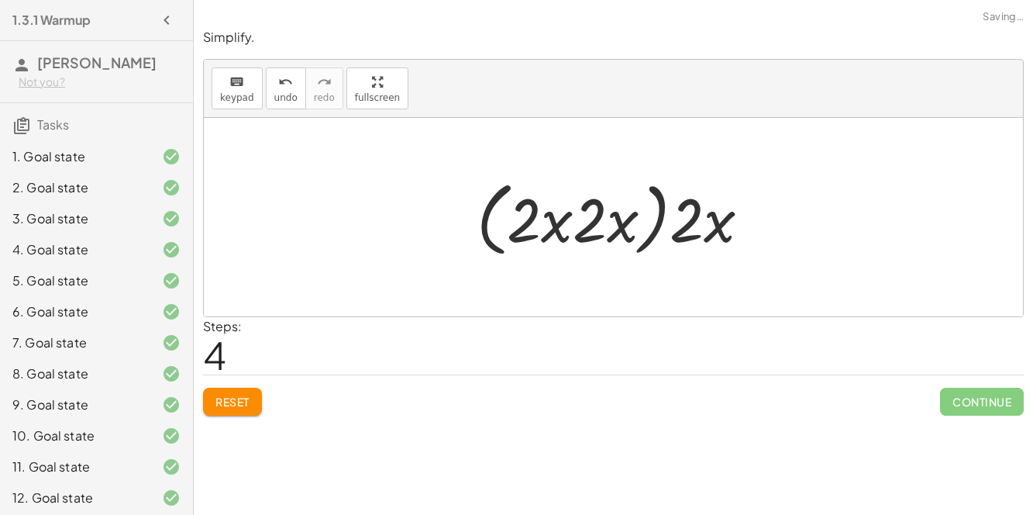
click at [557, 229] on div at bounding box center [619, 217] width 301 height 89
click at [594, 222] on div at bounding box center [619, 217] width 301 height 89
click at [661, 212] on div at bounding box center [619, 217] width 301 height 89
click at [553, 219] on div at bounding box center [619, 217] width 240 height 80
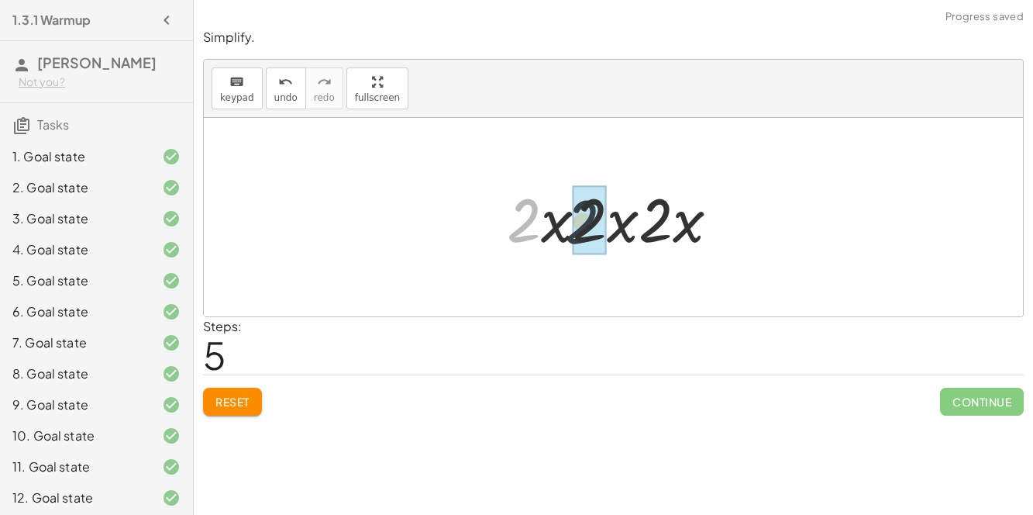
drag, startPoint x: 527, startPoint y: 216, endPoint x: 594, endPoint y: 218, distance: 66.7
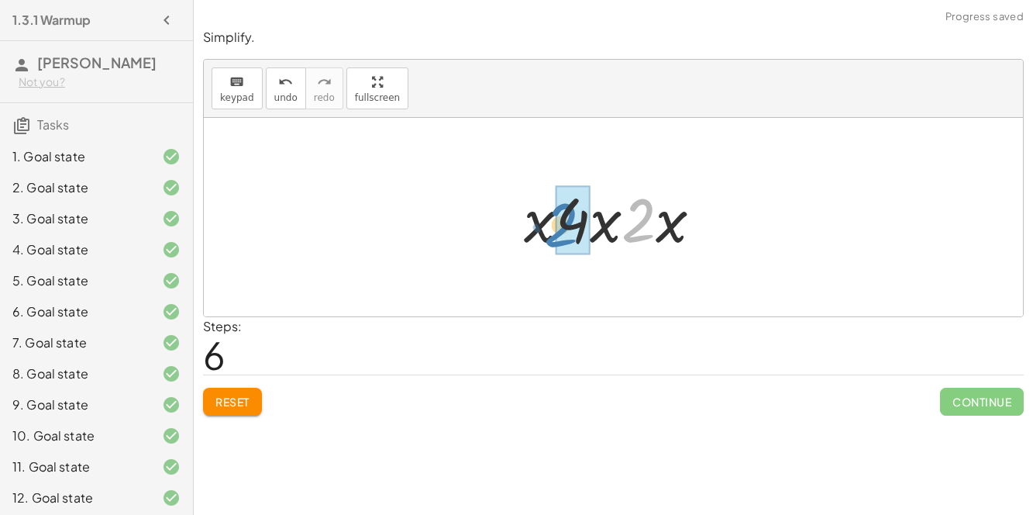
drag, startPoint x: 639, startPoint y: 214, endPoint x: 563, endPoint y: 219, distance: 76.9
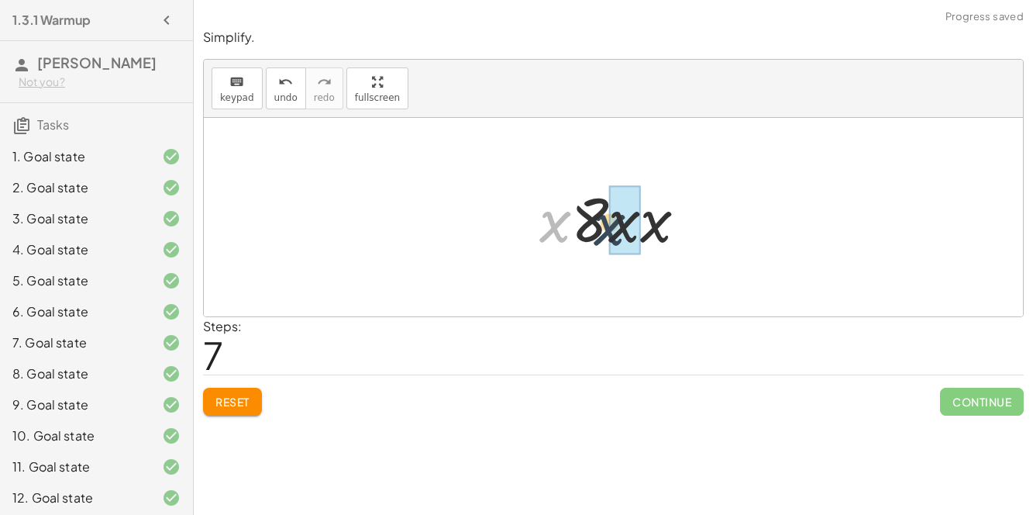
drag, startPoint x: 555, startPoint y: 222, endPoint x: 635, endPoint y: 225, distance: 79.9
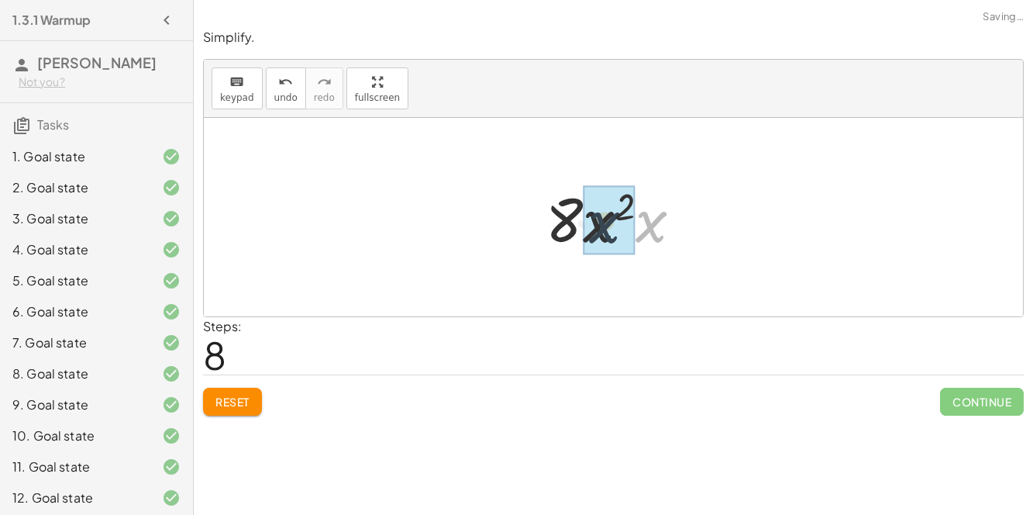
drag, startPoint x: 646, startPoint y: 223, endPoint x: 598, endPoint y: 224, distance: 48.1
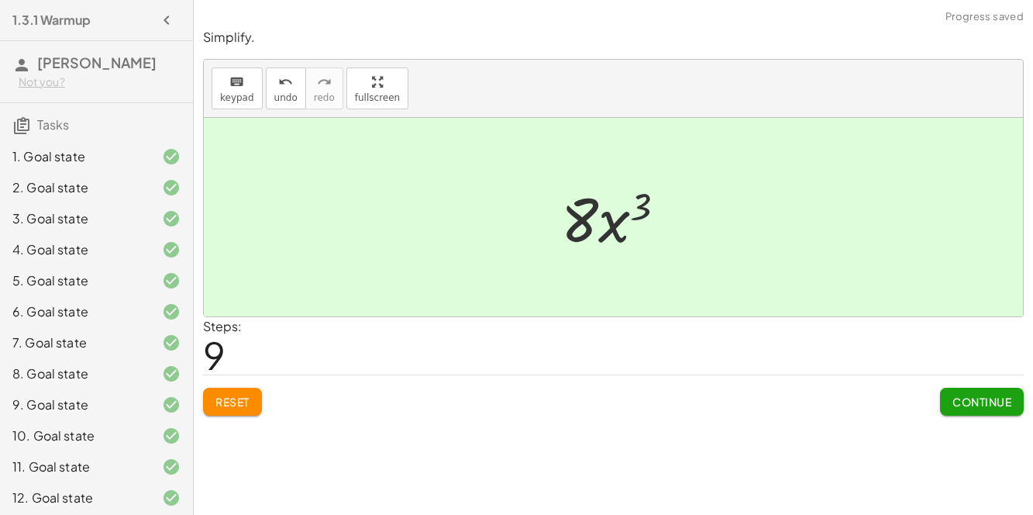
click at [954, 382] on div "Continue" at bounding box center [982, 395] width 84 height 40
click at [960, 391] on button "Continue" at bounding box center [982, 402] width 84 height 28
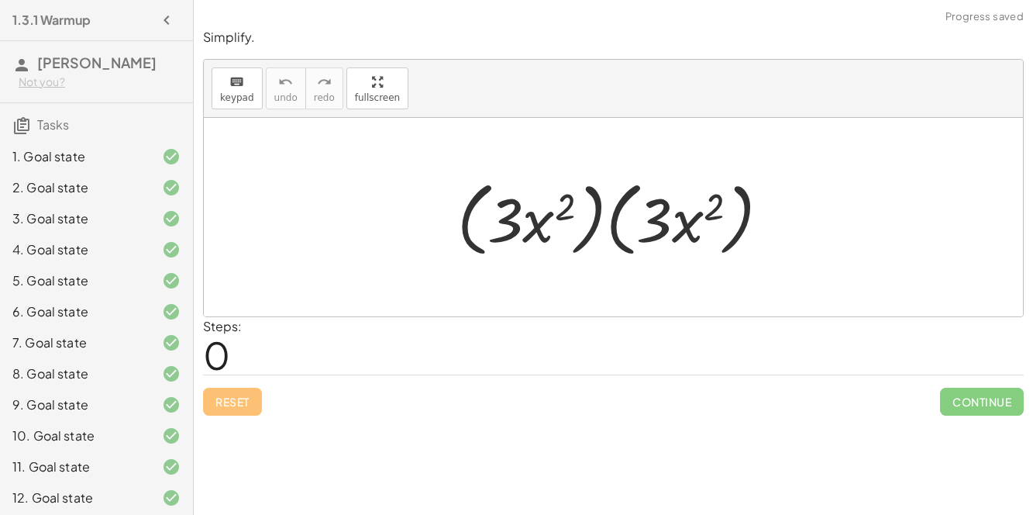
click at [617, 209] on div at bounding box center [620, 217] width 341 height 89
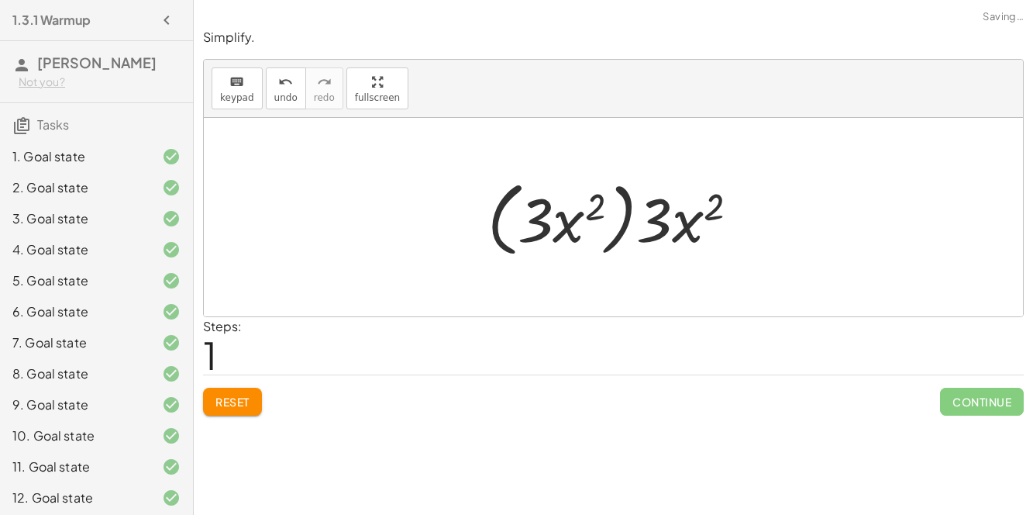
click at [627, 211] on div at bounding box center [619, 217] width 279 height 89
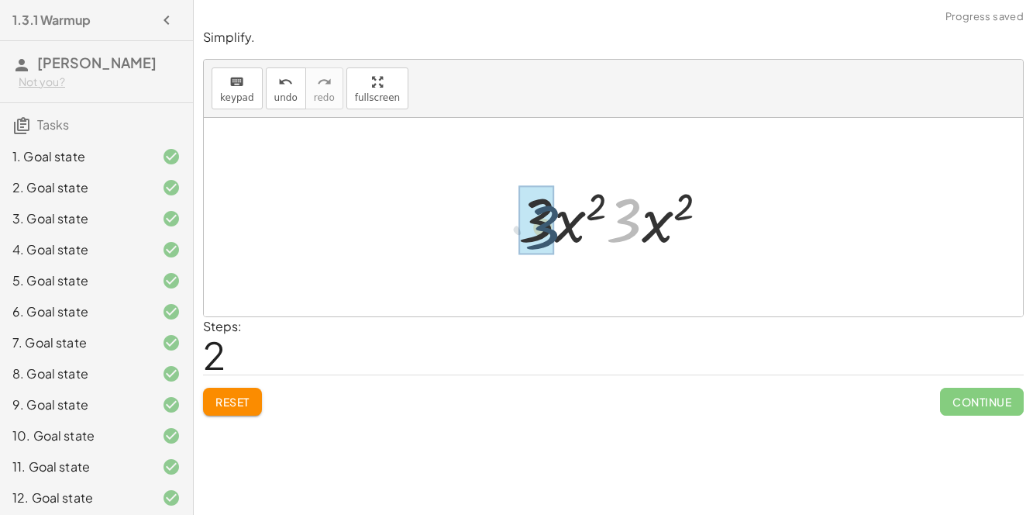
drag, startPoint x: 633, startPoint y: 214, endPoint x: 550, endPoint y: 221, distance: 83.2
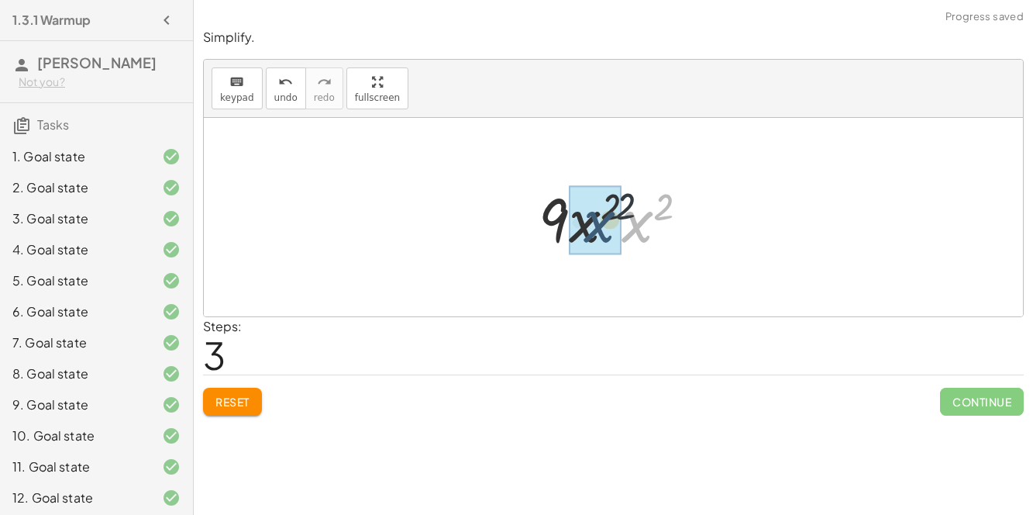
drag, startPoint x: 633, startPoint y: 221, endPoint x: 589, endPoint y: 219, distance: 44.2
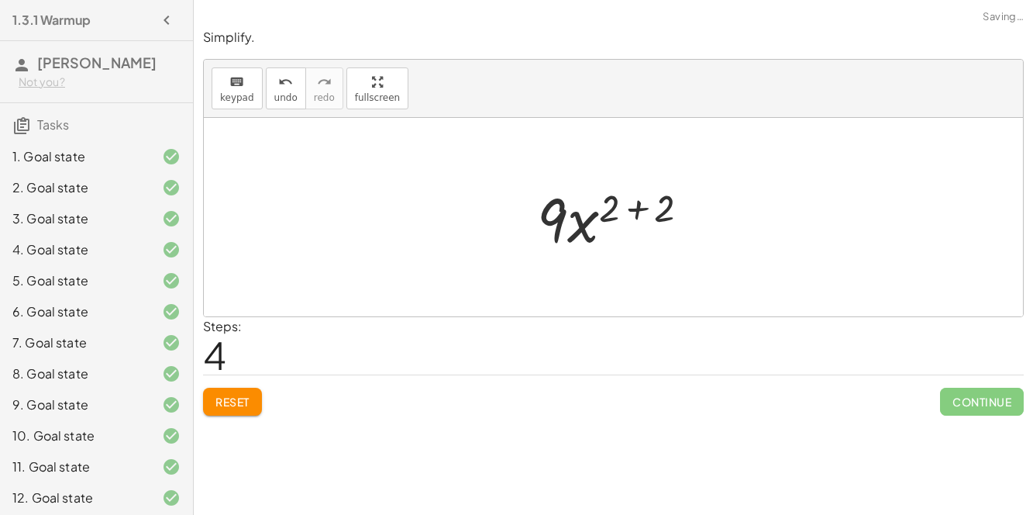
click at [639, 202] on div at bounding box center [619, 217] width 181 height 80
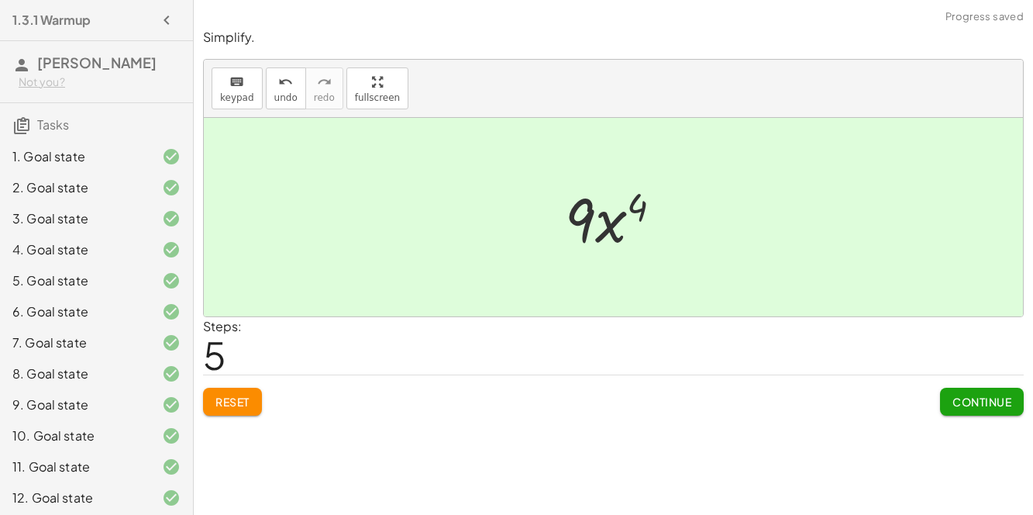
click at [973, 398] on span "Continue" at bounding box center [982, 402] width 59 height 14
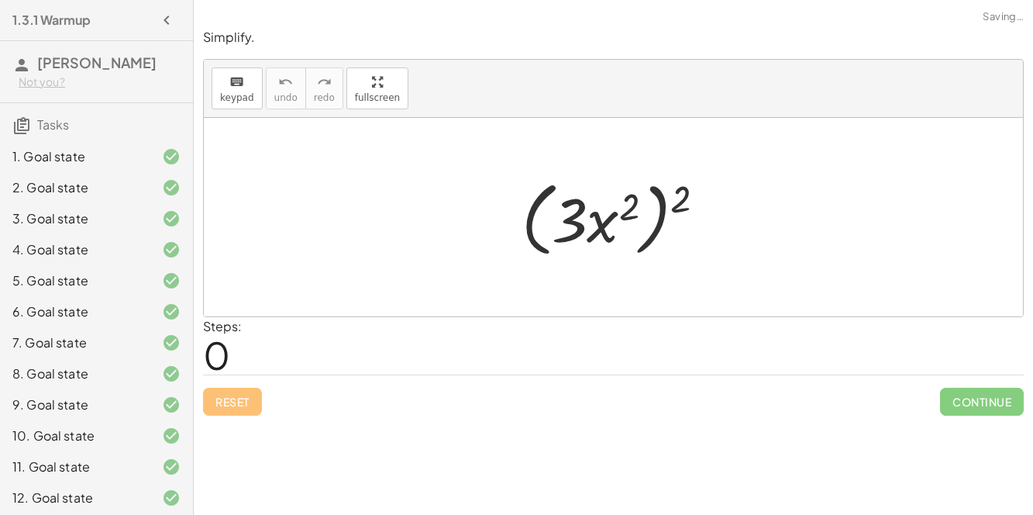
scroll to position [282, 0]
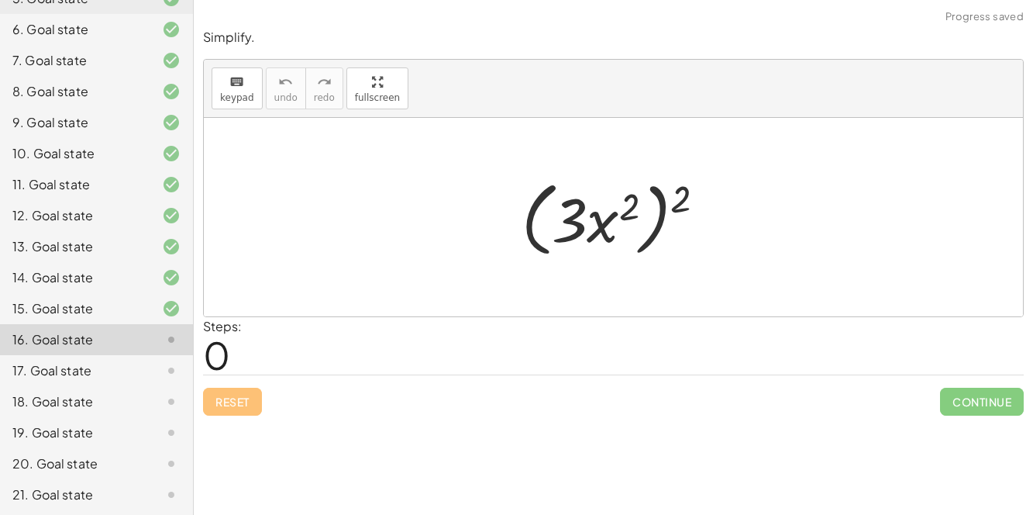
click at [664, 199] on div at bounding box center [620, 217] width 212 height 89
drag, startPoint x: 683, startPoint y: 198, endPoint x: 620, endPoint y: 208, distance: 63.6
click at [620, 208] on div at bounding box center [620, 217] width 212 height 89
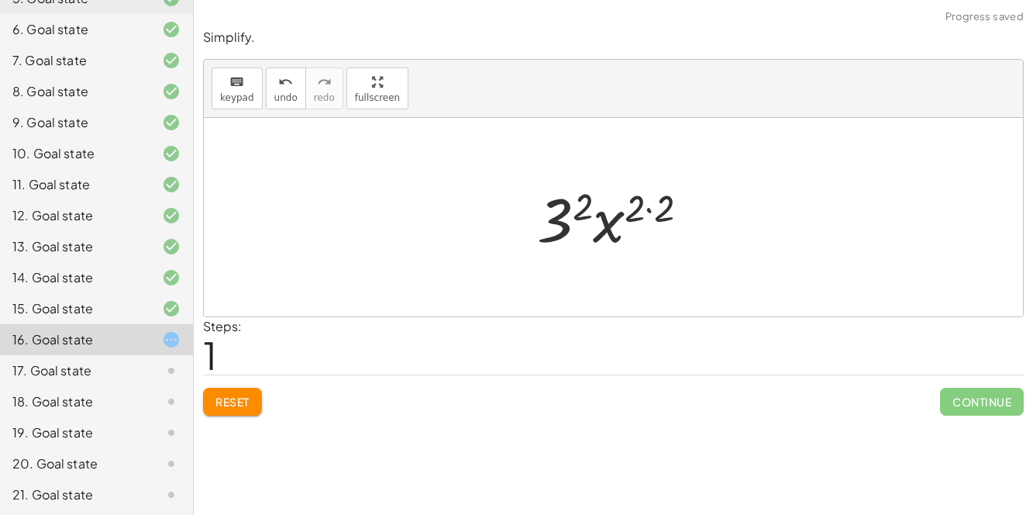
click at [554, 213] on div at bounding box center [619, 217] width 180 height 80
click at [639, 208] on div at bounding box center [620, 217] width 154 height 80
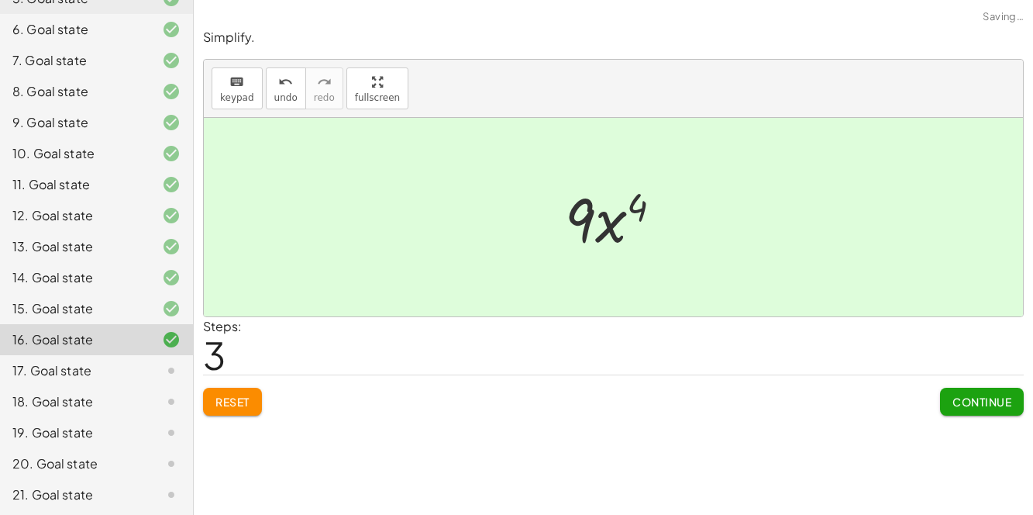
click at [953, 399] on span "Continue" at bounding box center [982, 402] width 59 height 14
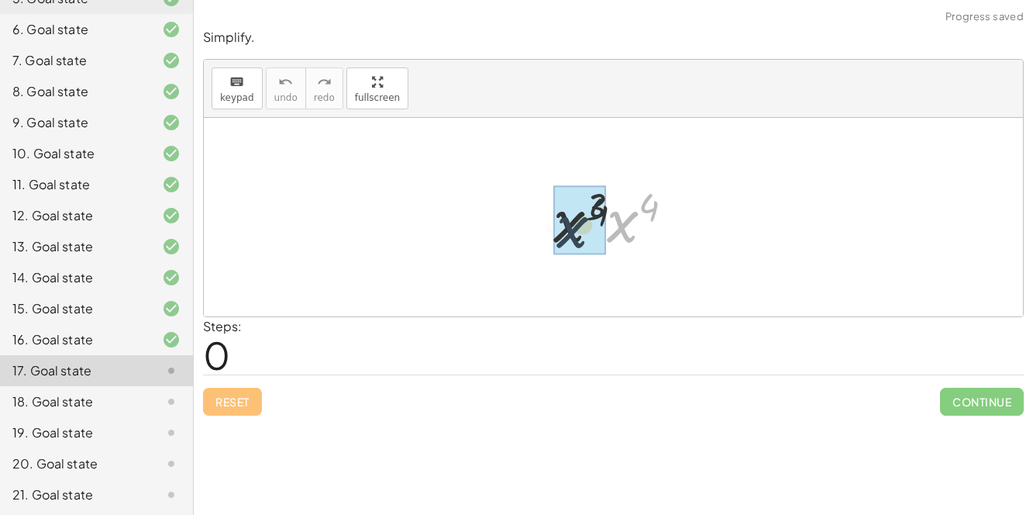
drag, startPoint x: 623, startPoint y: 225, endPoint x: 567, endPoint y: 229, distance: 56.8
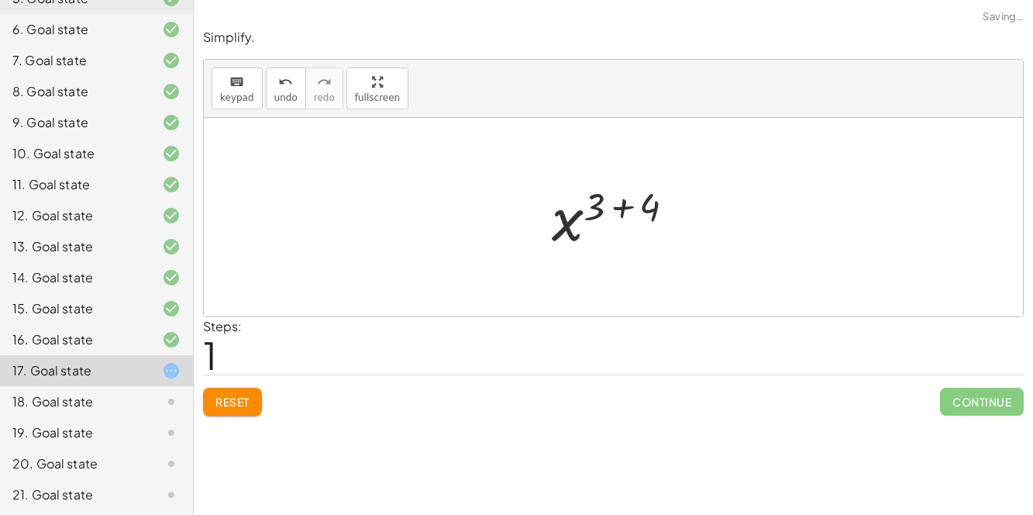
click at [619, 209] on div at bounding box center [619, 217] width 151 height 77
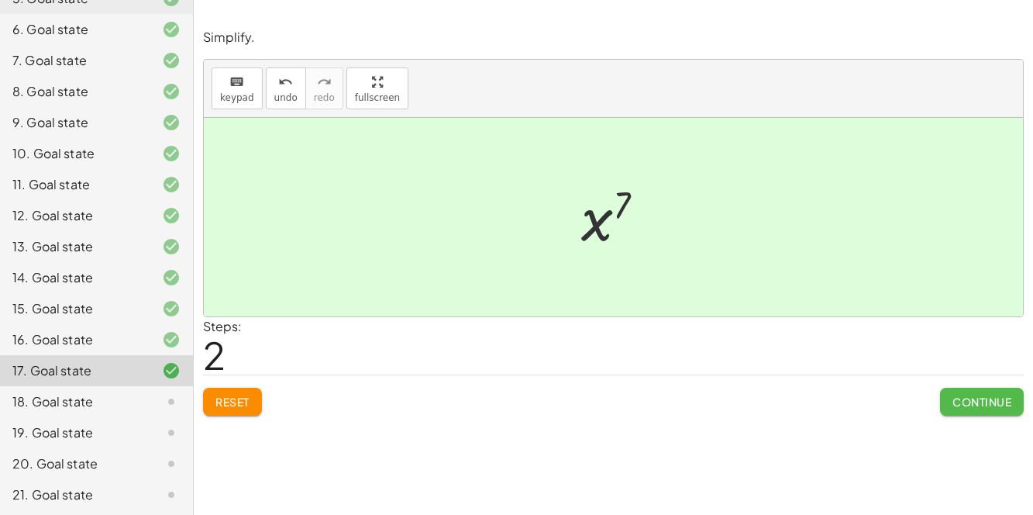
click at [1002, 397] on span "Continue" at bounding box center [982, 402] width 59 height 14
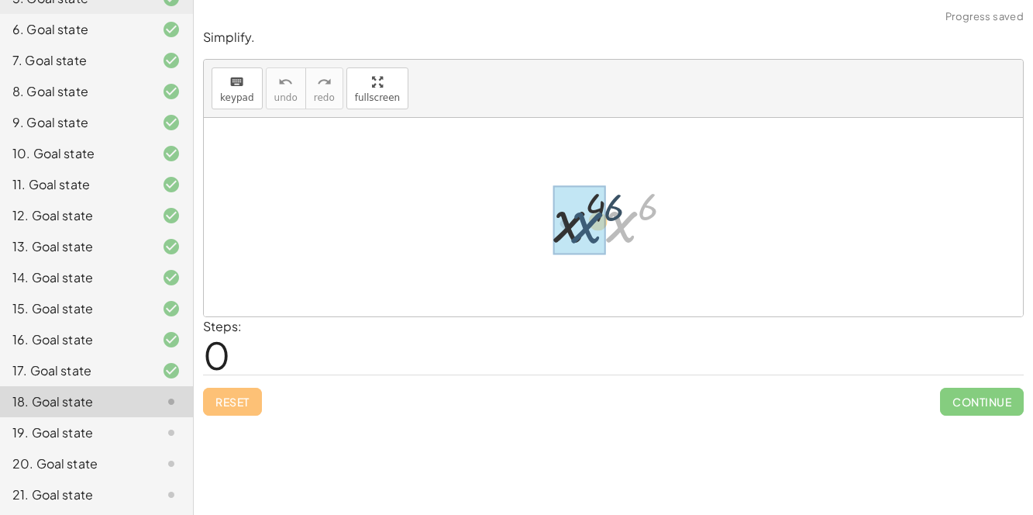
drag, startPoint x: 623, startPoint y: 225, endPoint x: 587, endPoint y: 226, distance: 36.4
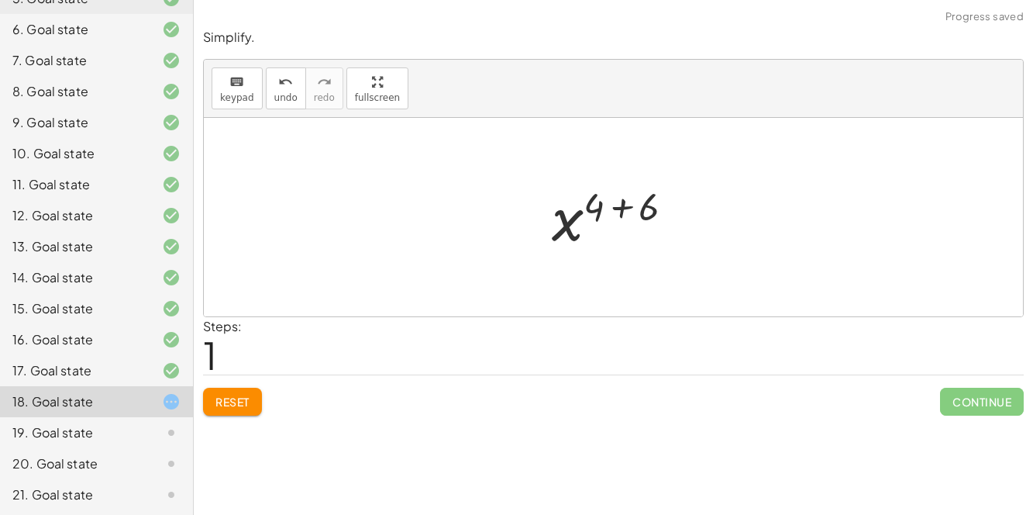
click at [622, 208] on div at bounding box center [619, 217] width 150 height 77
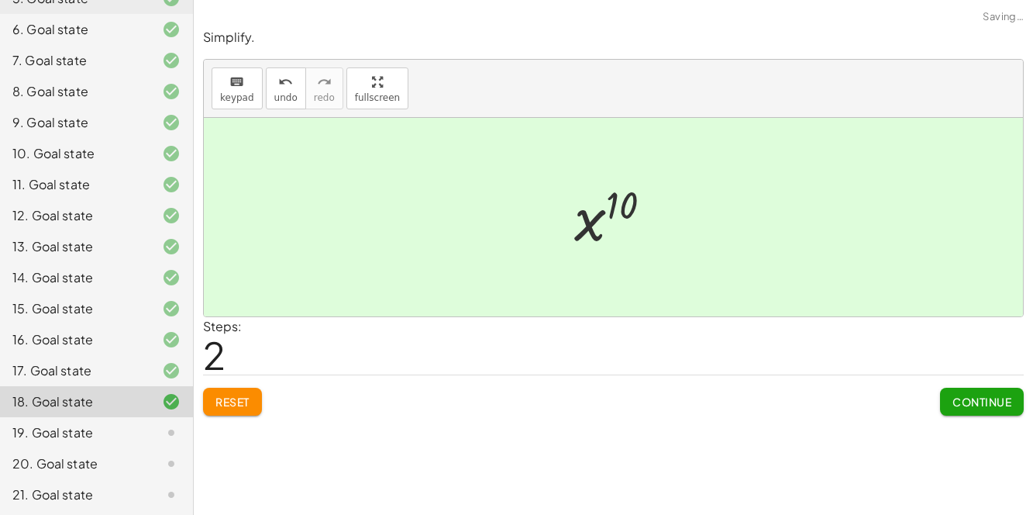
click at [1001, 395] on span "Continue" at bounding box center [982, 402] width 59 height 14
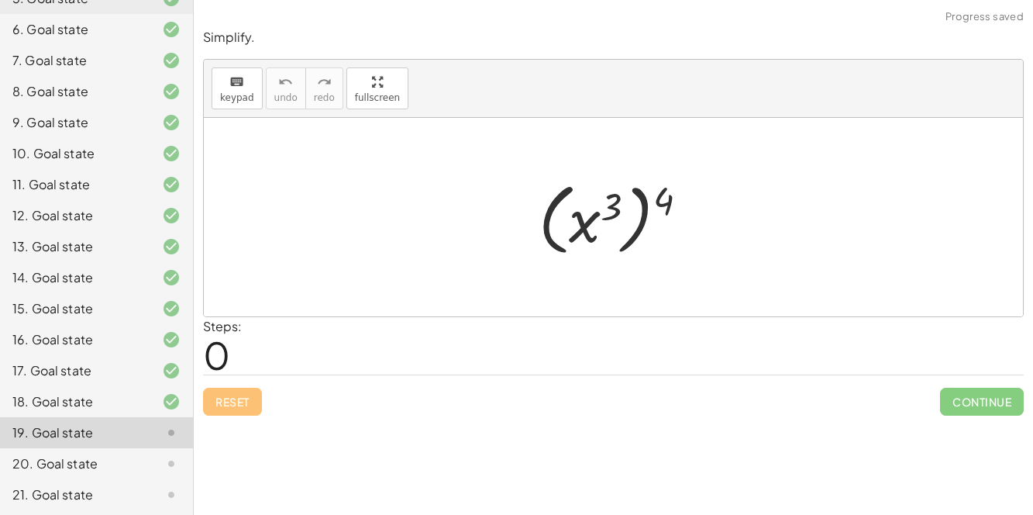
click at [645, 209] on div at bounding box center [619, 217] width 177 height 86
drag, startPoint x: 663, startPoint y: 198, endPoint x: 606, endPoint y: 204, distance: 57.6
click at [606, 204] on div at bounding box center [619, 217] width 177 height 86
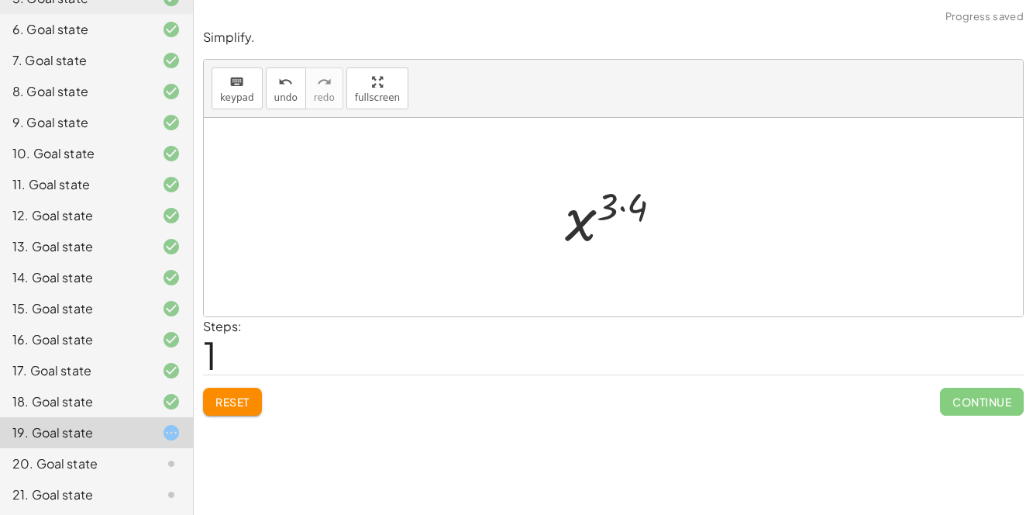
click at [621, 208] on div at bounding box center [619, 217] width 125 height 77
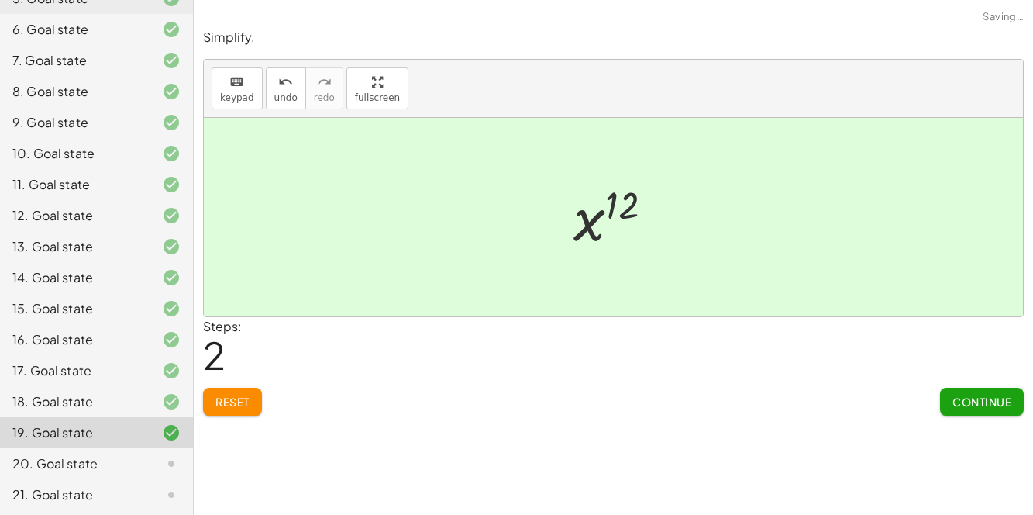
click at [943, 398] on button "Continue" at bounding box center [982, 402] width 84 height 28
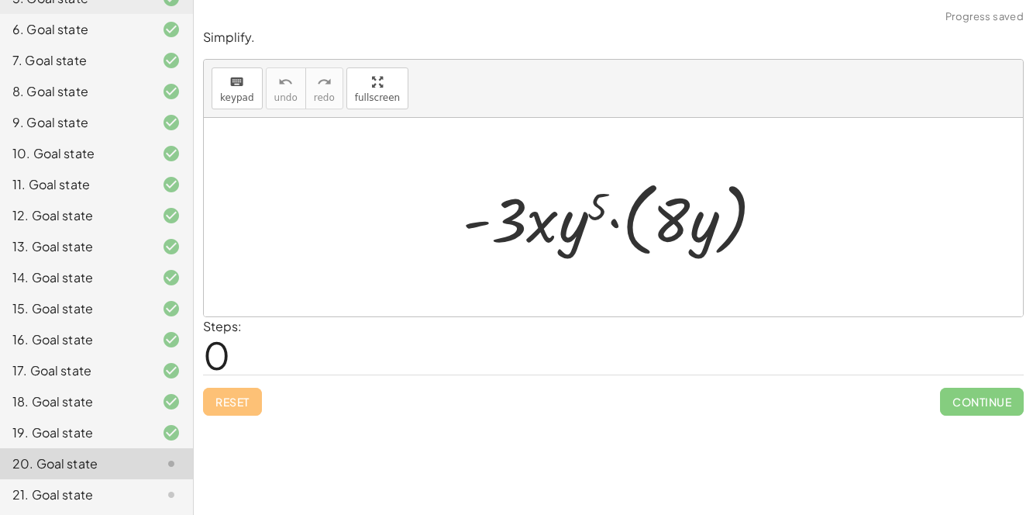
click at [631, 224] on div at bounding box center [620, 217] width 330 height 89
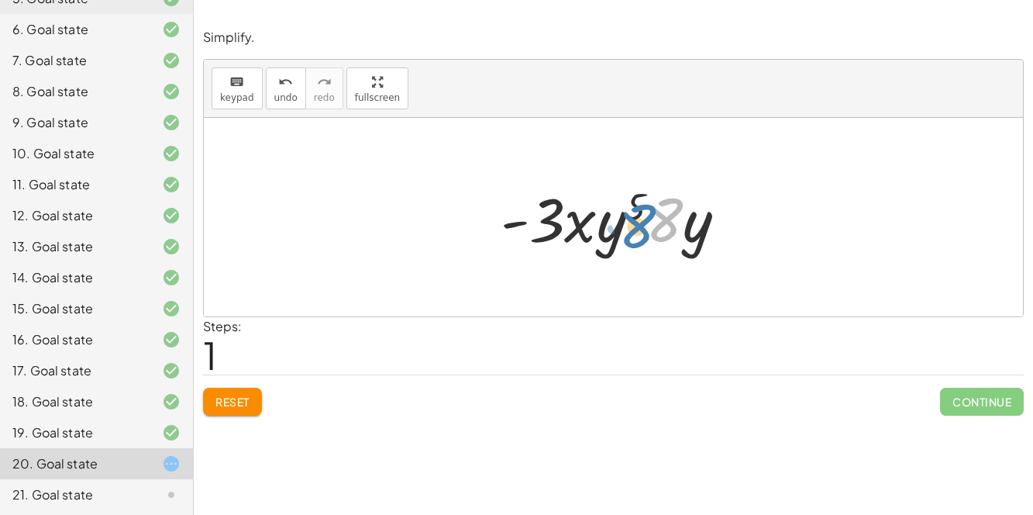
drag, startPoint x: 666, startPoint y: 224, endPoint x: 645, endPoint y: 231, distance: 22.1
click at [645, 231] on div at bounding box center [619, 217] width 253 height 80
drag, startPoint x: 636, startPoint y: 202, endPoint x: 522, endPoint y: 222, distance: 115.7
click at [522, 222] on div at bounding box center [619, 217] width 253 height 80
click at [641, 208] on div at bounding box center [619, 217] width 253 height 80
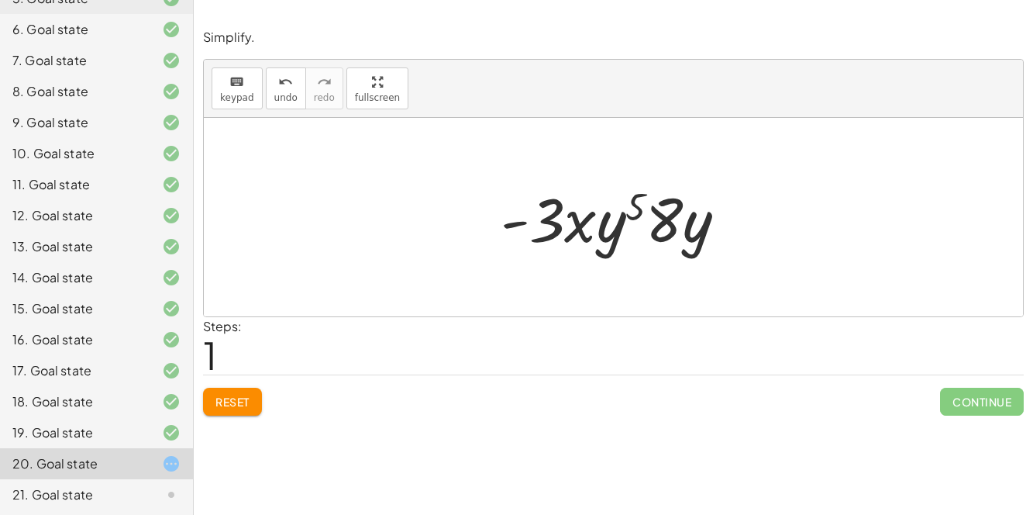
click at [641, 208] on div at bounding box center [619, 217] width 253 height 80
drag, startPoint x: 643, startPoint y: 206, endPoint x: 581, endPoint y: 236, distance: 69.0
click at [581, 236] on div at bounding box center [619, 217] width 253 height 80
drag, startPoint x: 674, startPoint y: 213, endPoint x: 521, endPoint y: 228, distance: 153.4
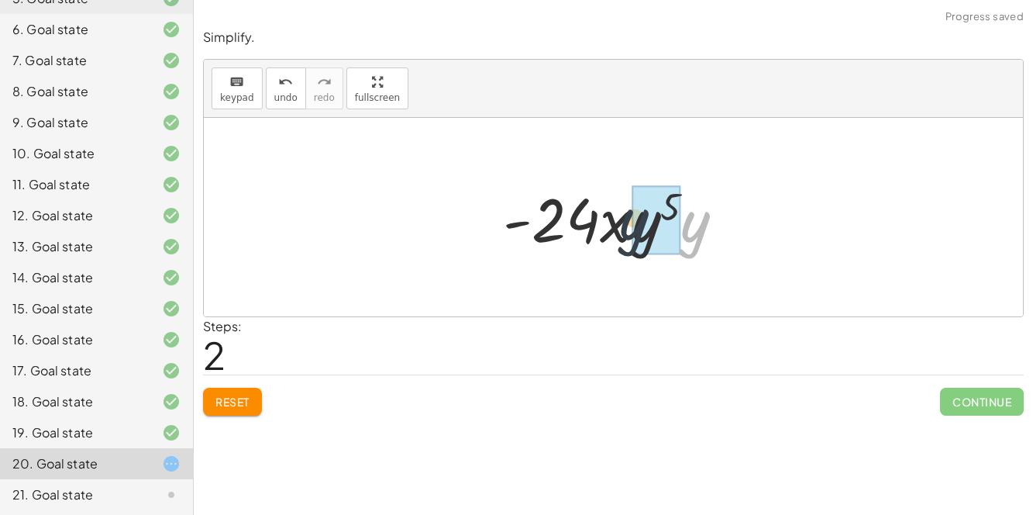
drag, startPoint x: 699, startPoint y: 233, endPoint x: 634, endPoint y: 231, distance: 65.1
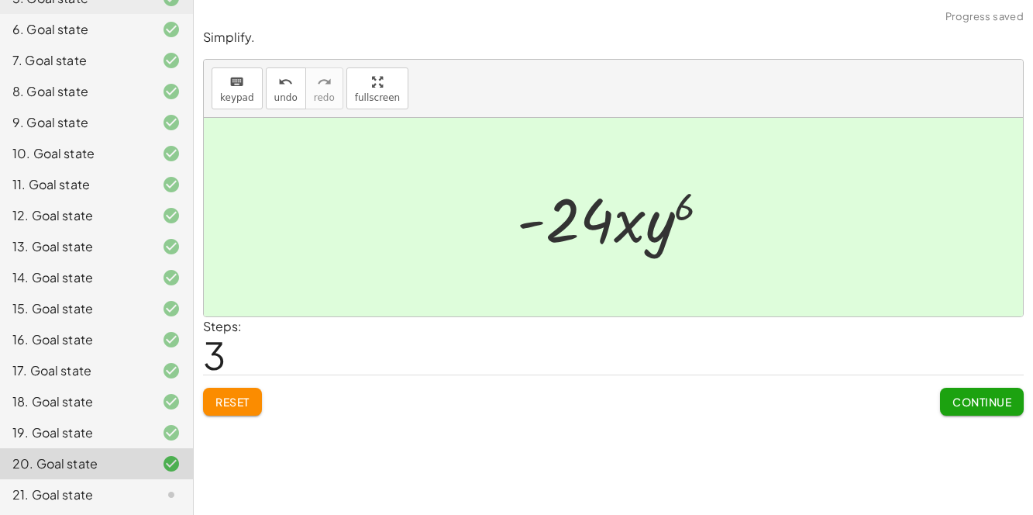
click at [953, 395] on span "Continue" at bounding box center [982, 402] width 59 height 14
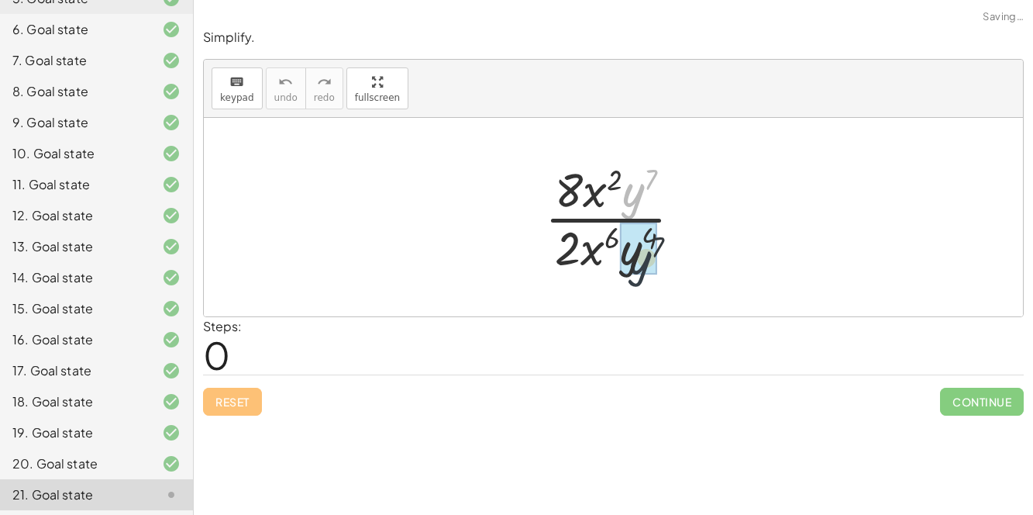
drag, startPoint x: 629, startPoint y: 204, endPoint x: 633, endPoint y: 270, distance: 66.8
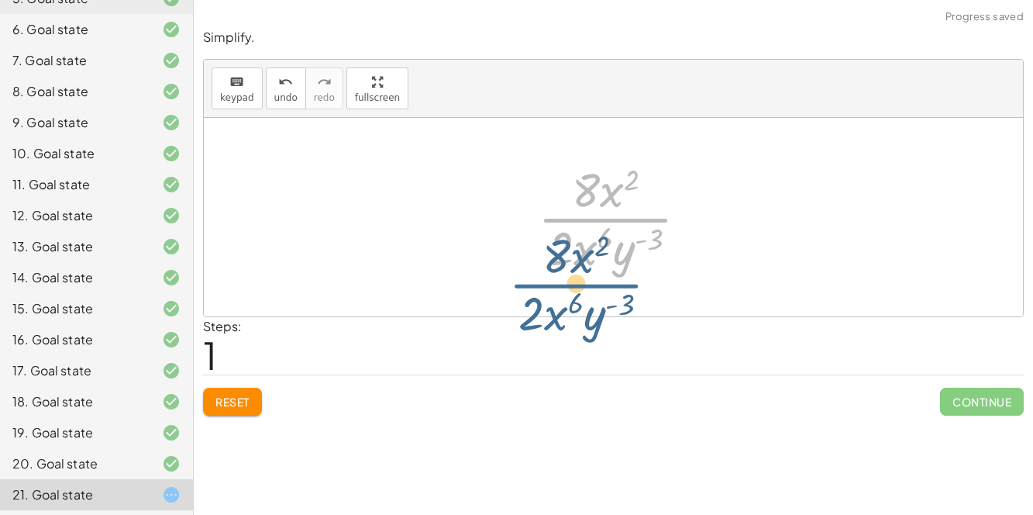
drag, startPoint x: 602, startPoint y: 204, endPoint x: 573, endPoint y: 267, distance: 69.3
click at [573, 267] on div at bounding box center [619, 216] width 178 height 119
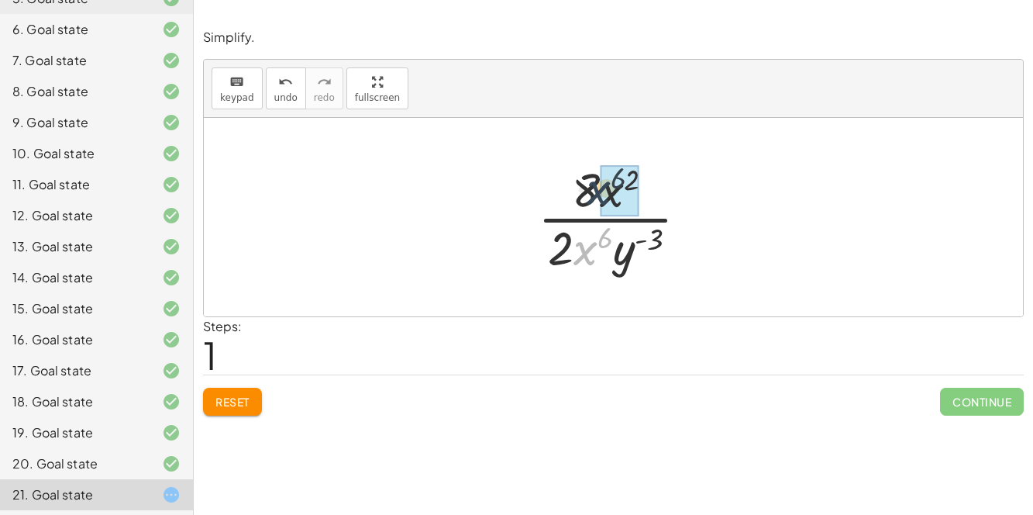
drag, startPoint x: 579, startPoint y: 246, endPoint x: 591, endPoint y: 184, distance: 62.5
click at [591, 184] on div at bounding box center [619, 216] width 178 height 119
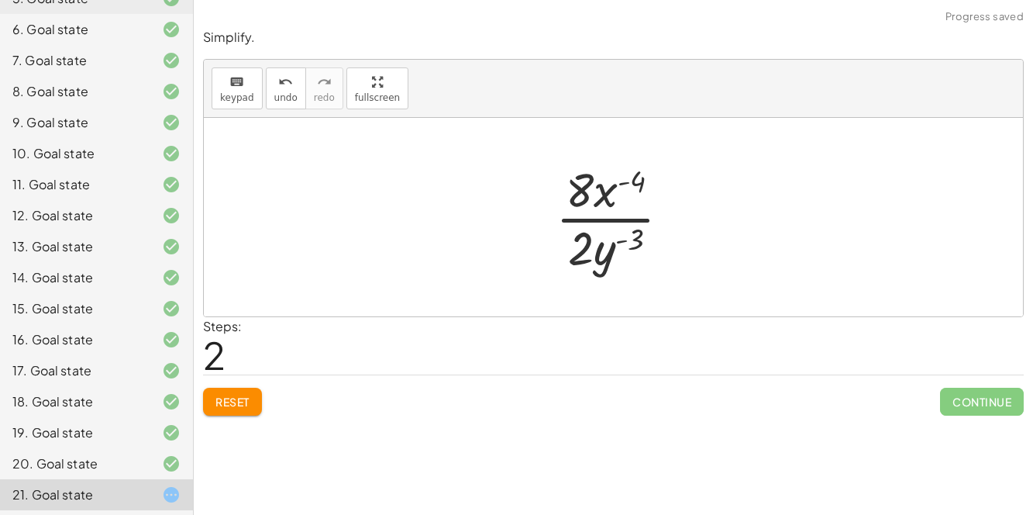
click at [254, 388] on button "Reset" at bounding box center [232, 402] width 59 height 28
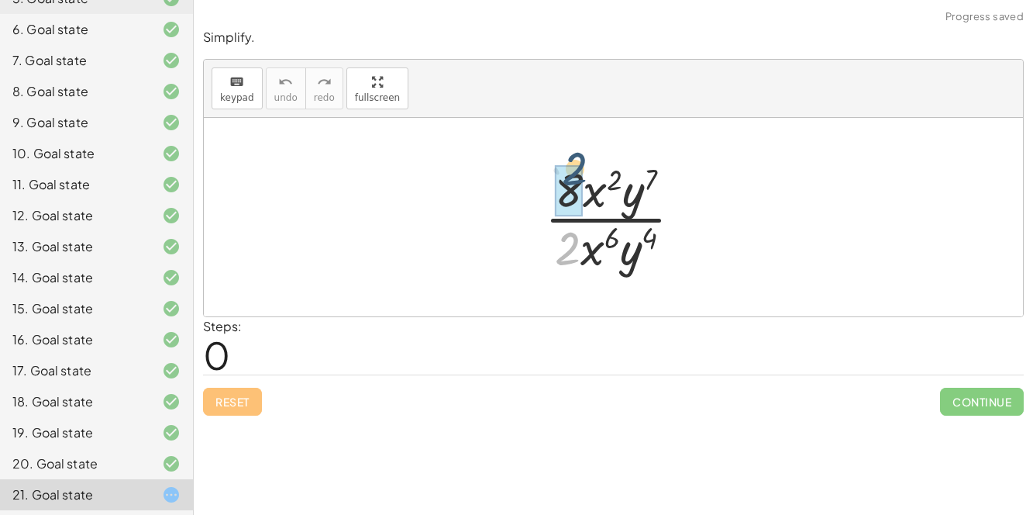
drag, startPoint x: 579, startPoint y: 250, endPoint x: 586, endPoint y: 170, distance: 80.1
click at [586, 170] on div at bounding box center [619, 216] width 165 height 119
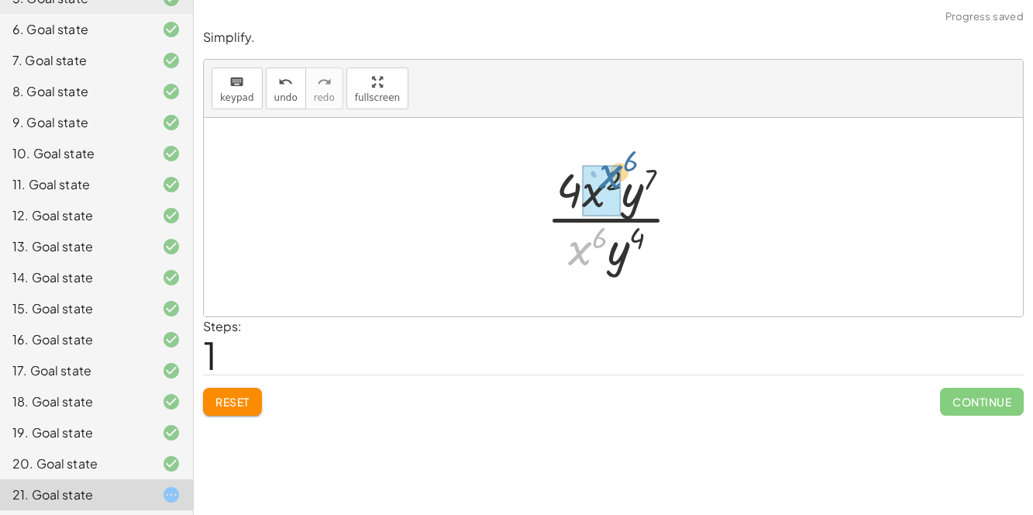
drag, startPoint x: 576, startPoint y: 246, endPoint x: 595, endPoint y: 182, distance: 67.2
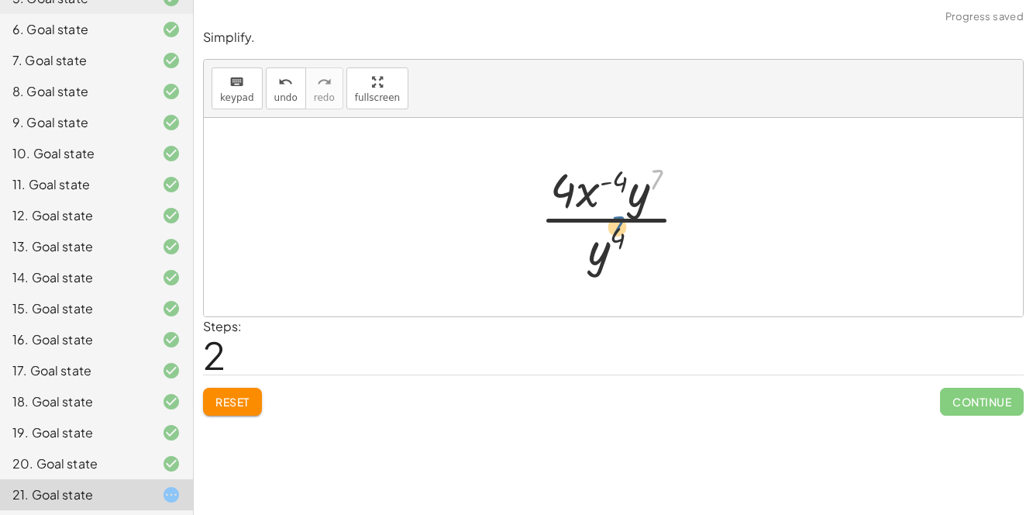
drag, startPoint x: 652, startPoint y: 194, endPoint x: 610, endPoint y: 241, distance: 63.1
click at [610, 241] on div at bounding box center [619, 216] width 175 height 119
drag, startPoint x: 636, startPoint y: 211, endPoint x: 599, endPoint y: 244, distance: 49.9
drag, startPoint x: 639, startPoint y: 182, endPoint x: 613, endPoint y: 191, distance: 27.9
click at [613, 191] on div at bounding box center [620, 216] width 140 height 119
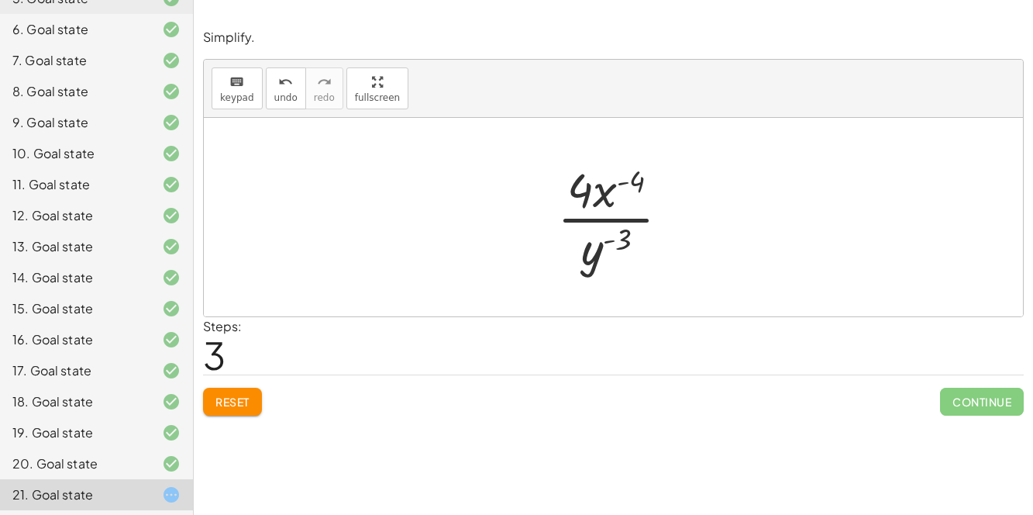
click at [619, 236] on div at bounding box center [620, 216] width 140 height 119
drag, startPoint x: 587, startPoint y: 264, endPoint x: 622, endPoint y: 186, distance: 85.0
click at [622, 186] on div at bounding box center [620, 216] width 140 height 119
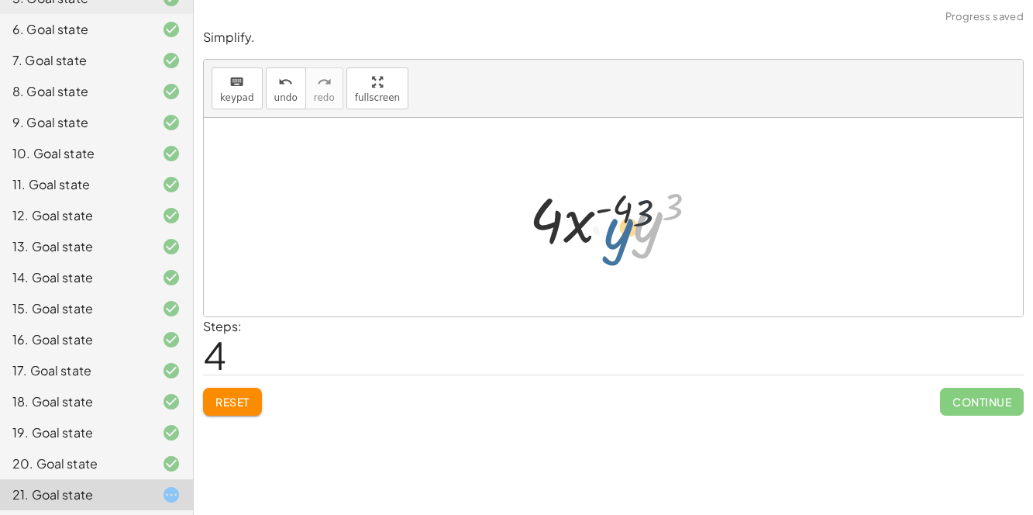
drag, startPoint x: 646, startPoint y: 224, endPoint x: 593, endPoint y: 229, distance: 53.7
click at [593, 229] on div at bounding box center [620, 217] width 197 height 80
click at [246, 404] on span "Reset" at bounding box center [232, 402] width 34 height 14
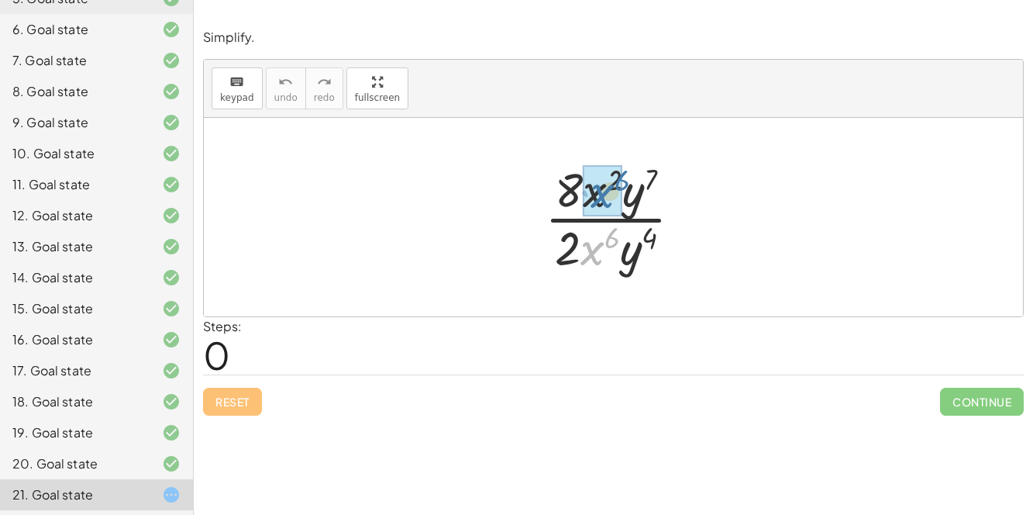
drag, startPoint x: 588, startPoint y: 257, endPoint x: 591, endPoint y: 200, distance: 56.7
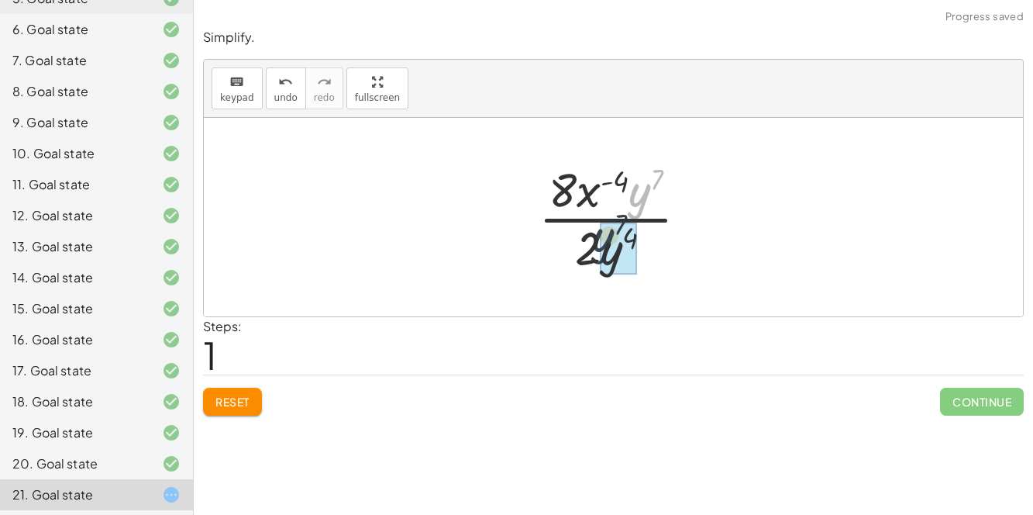
drag, startPoint x: 636, startPoint y: 197, endPoint x: 599, endPoint y: 249, distance: 63.4
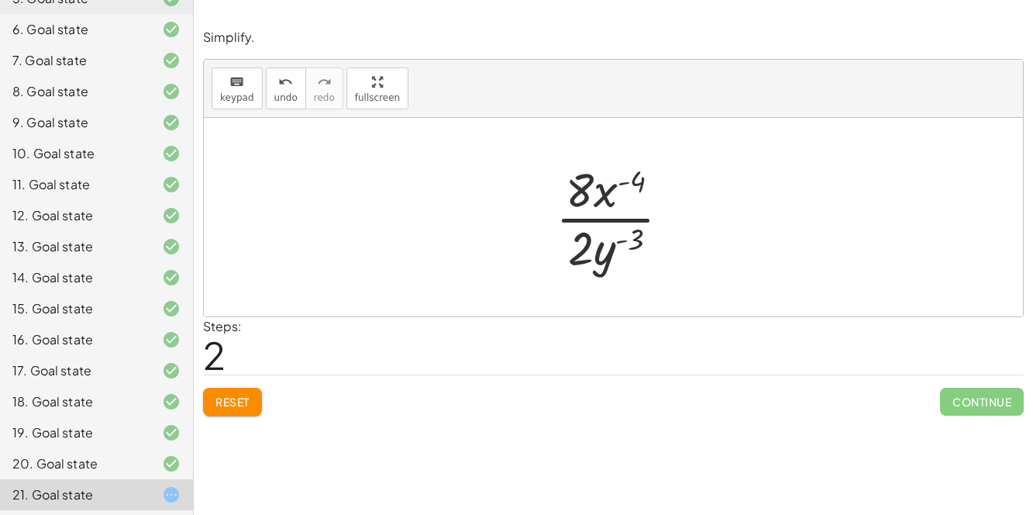
click at [607, 218] on div at bounding box center [619, 216] width 143 height 119
drag, startPoint x: 606, startPoint y: 253, endPoint x: 629, endPoint y: 179, distance: 77.0
click at [629, 179] on div at bounding box center [619, 216] width 143 height 119
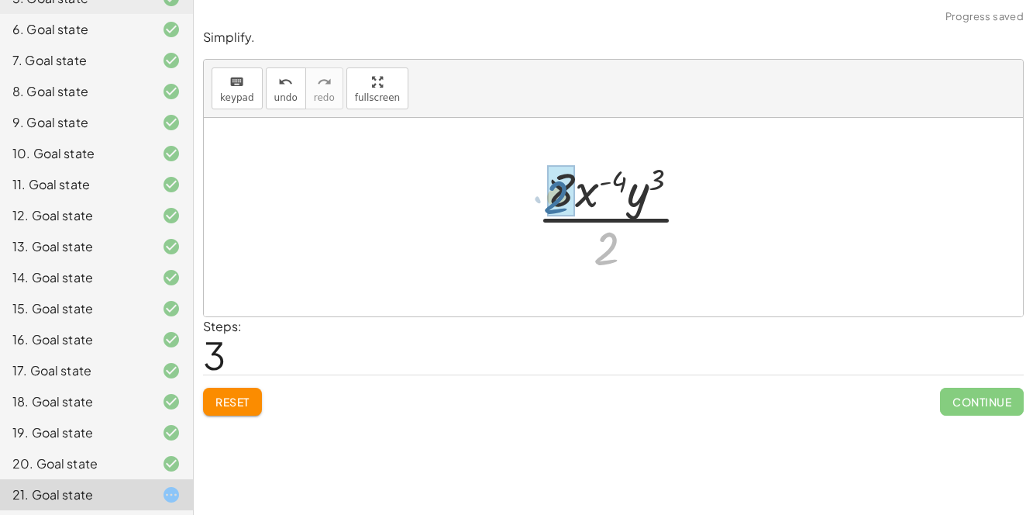
drag, startPoint x: 608, startPoint y: 239, endPoint x: 556, endPoint y: 185, distance: 74.5
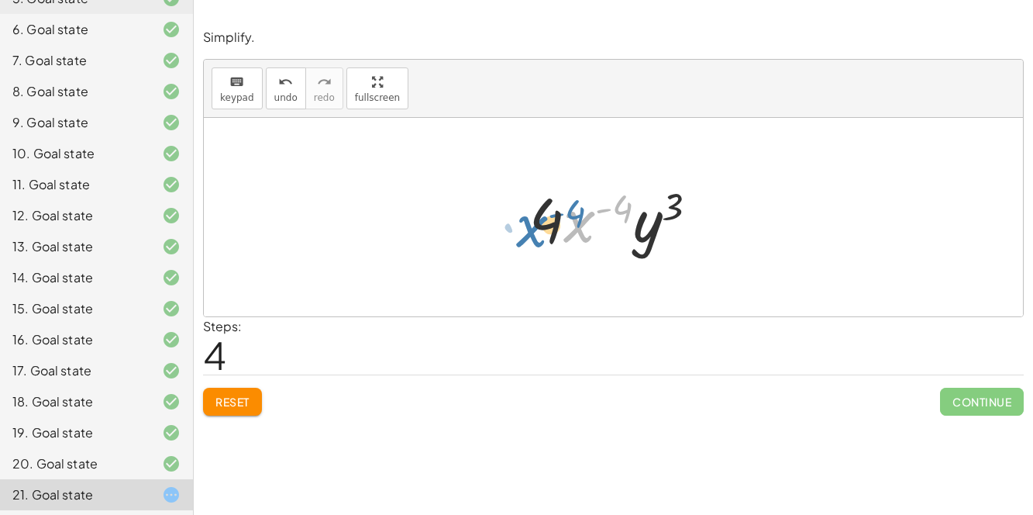
drag, startPoint x: 575, startPoint y: 220, endPoint x: 524, endPoint y: 226, distance: 51.4
click at [524, 226] on div at bounding box center [620, 217] width 197 height 80
click at [209, 399] on button "Reset" at bounding box center [232, 402] width 59 height 28
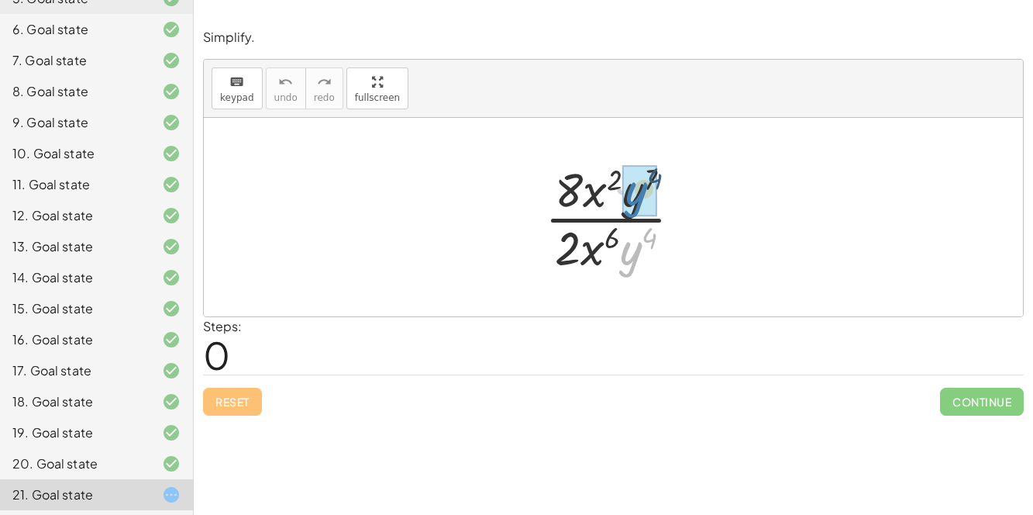
drag, startPoint x: 624, startPoint y: 243, endPoint x: 629, endPoint y: 183, distance: 60.7
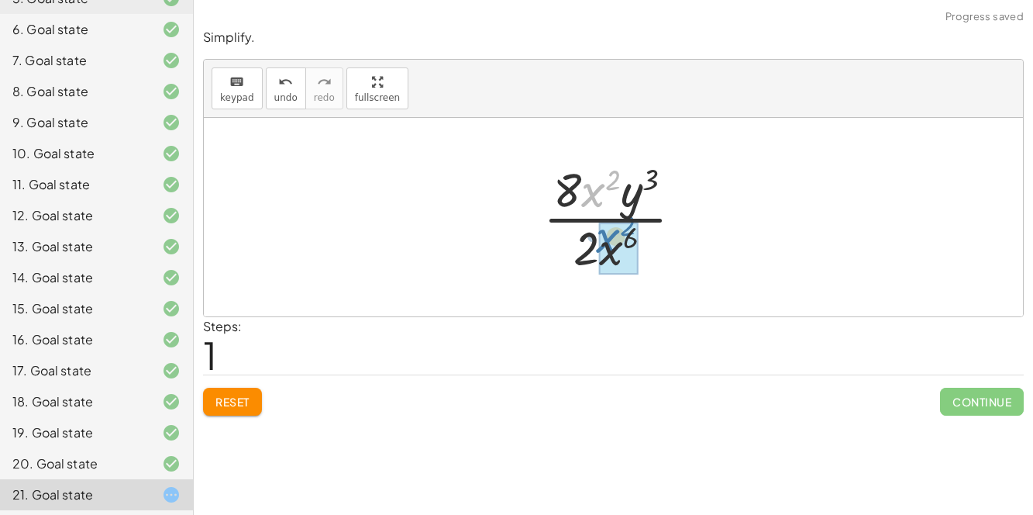
drag, startPoint x: 586, startPoint y: 188, endPoint x: 601, endPoint y: 235, distance: 48.8
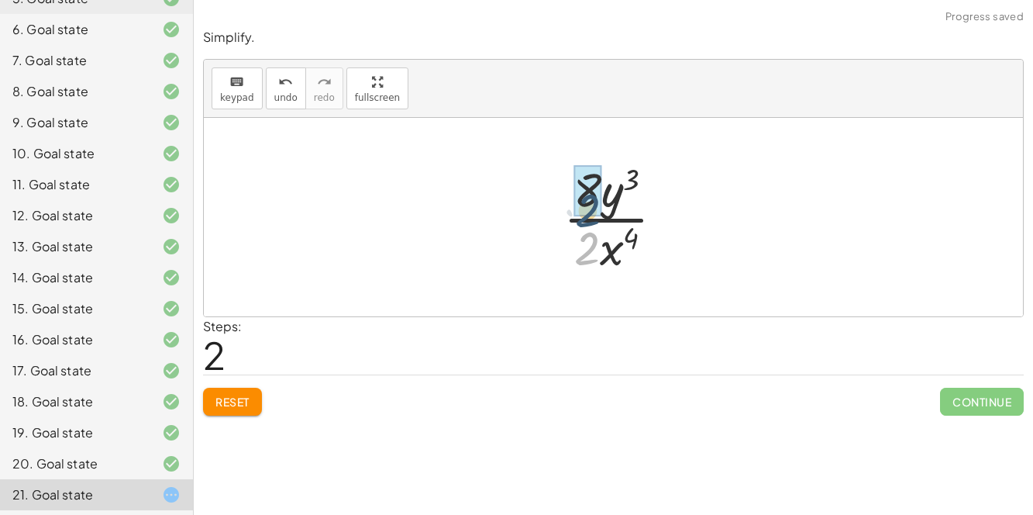
drag, startPoint x: 587, startPoint y: 237, endPoint x: 588, endPoint y: 197, distance: 40.3
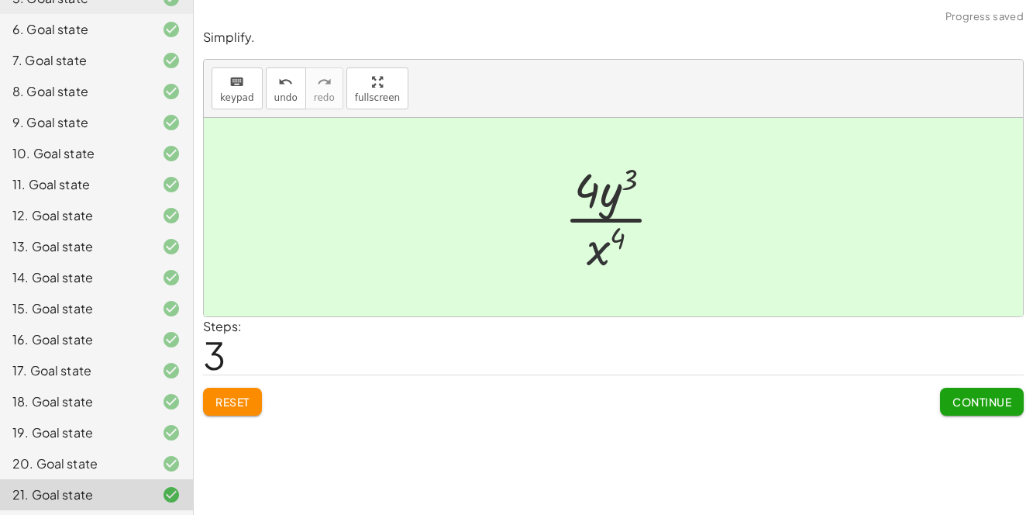
click at [594, 261] on div at bounding box center [619, 216] width 126 height 119
click at [590, 220] on div at bounding box center [619, 216] width 126 height 119
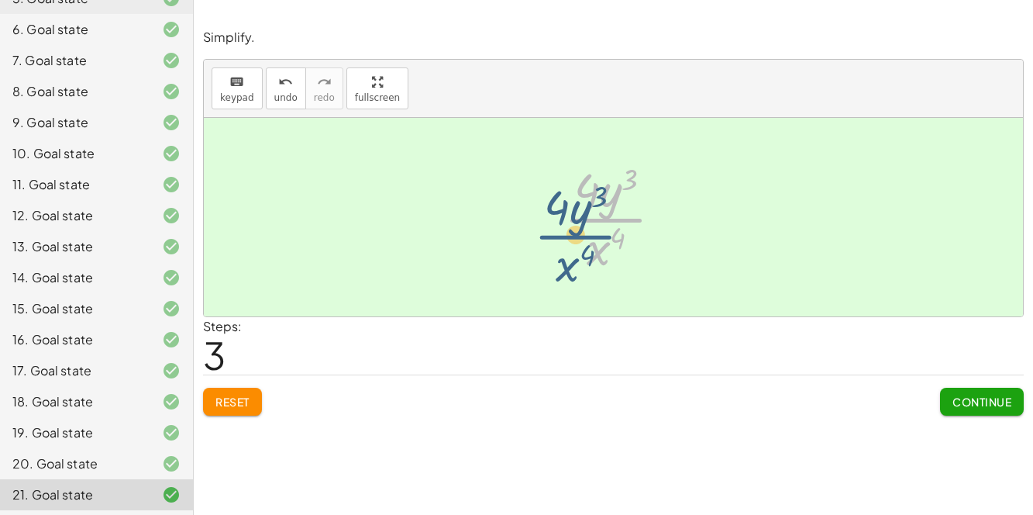
drag, startPoint x: 601, startPoint y: 210, endPoint x: 570, endPoint y: 227, distance: 35.4
click at [570, 227] on div at bounding box center [619, 216] width 126 height 119
drag, startPoint x: 603, startPoint y: 265, endPoint x: 629, endPoint y: 211, distance: 60.0
click at [629, 211] on div at bounding box center [619, 216] width 126 height 119
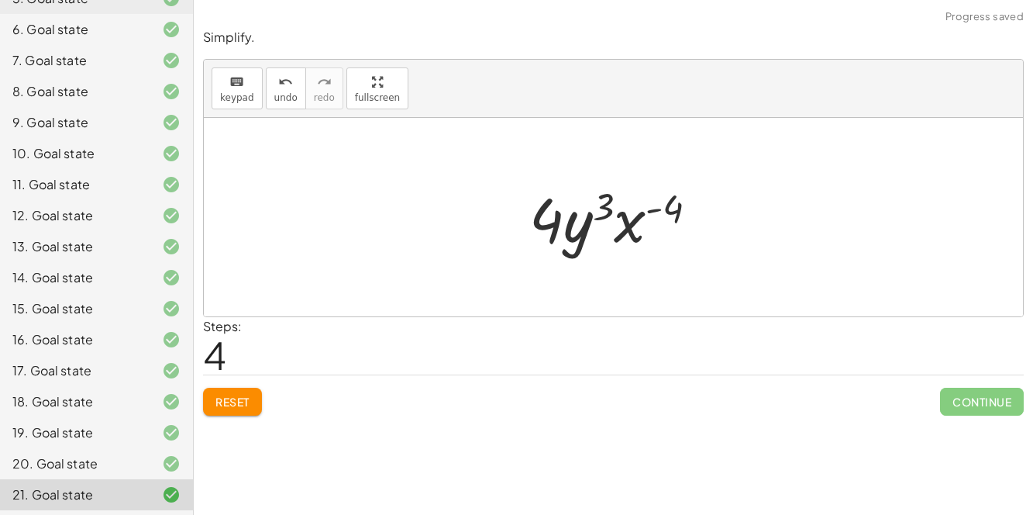
click at [624, 218] on div at bounding box center [620, 217] width 197 height 80
click at [670, 208] on div at bounding box center [620, 217] width 197 height 80
drag, startPoint x: 669, startPoint y: 208, endPoint x: 639, endPoint y: 224, distance: 34.0
click at [639, 224] on div at bounding box center [620, 217] width 197 height 80
click at [627, 213] on div at bounding box center [620, 217] width 197 height 80
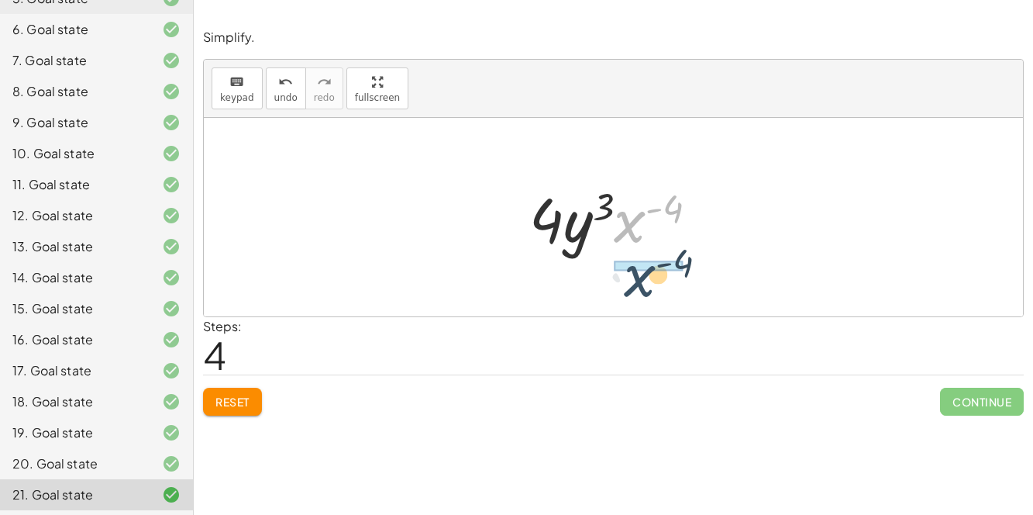
drag, startPoint x: 624, startPoint y: 226, endPoint x: 635, endPoint y: 284, distance: 59.1
click at [635, 284] on div "· 8 · x 2 · y 7 · 2 · x 6 · y 4 · 8 · x 2 · y ( + 7 − 4 ) · 2 · x 6 · 8 · x 2 ·…" at bounding box center [613, 217] width 819 height 198
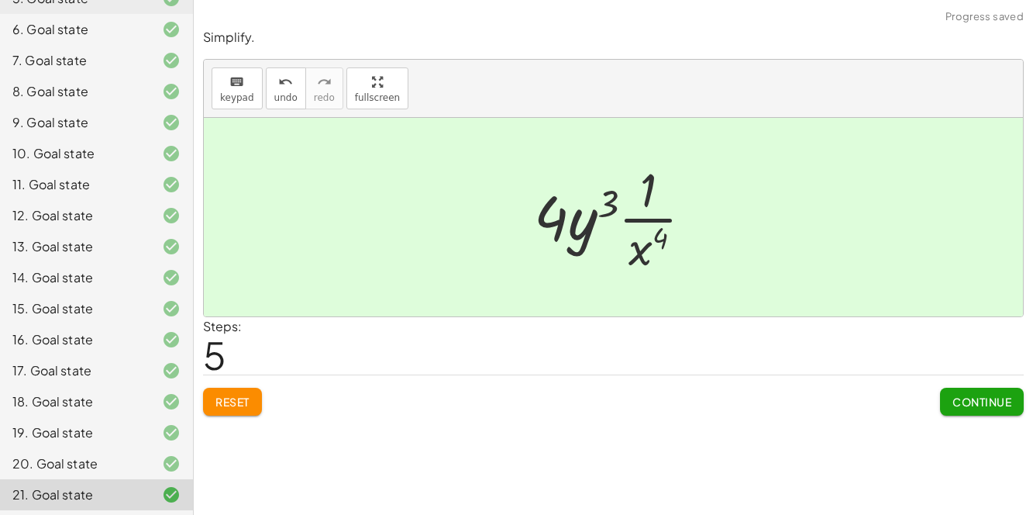
click at [1007, 412] on button "Continue" at bounding box center [982, 402] width 84 height 28
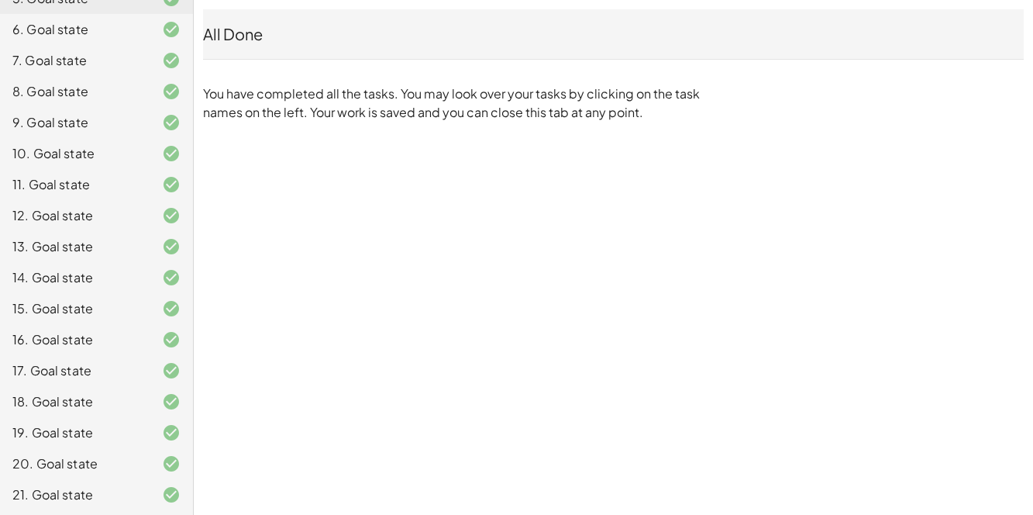
click at [639, 353] on div "1.3.1 Warmup [PERSON_NAME] Not you? Tasks 1. Goal state 2. Goal state 3. Goal s…" at bounding box center [516, 257] width 1033 height 515
click at [677, 333] on div "1.3.1 Warmup [PERSON_NAME] Not you? Tasks 1. Goal state 2. Goal state 3. Goal s…" at bounding box center [516, 257] width 1033 height 515
